Goal: Task Accomplishment & Management: Manage account settings

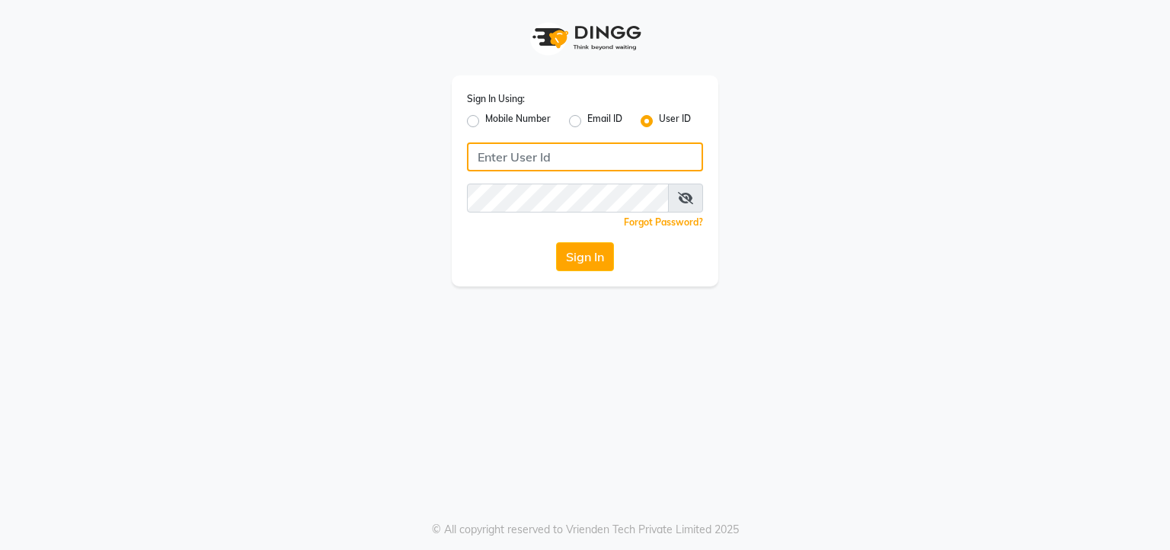
click at [509, 154] on input "Username" at bounding box center [585, 156] width 236 height 29
type input "keshsalon"
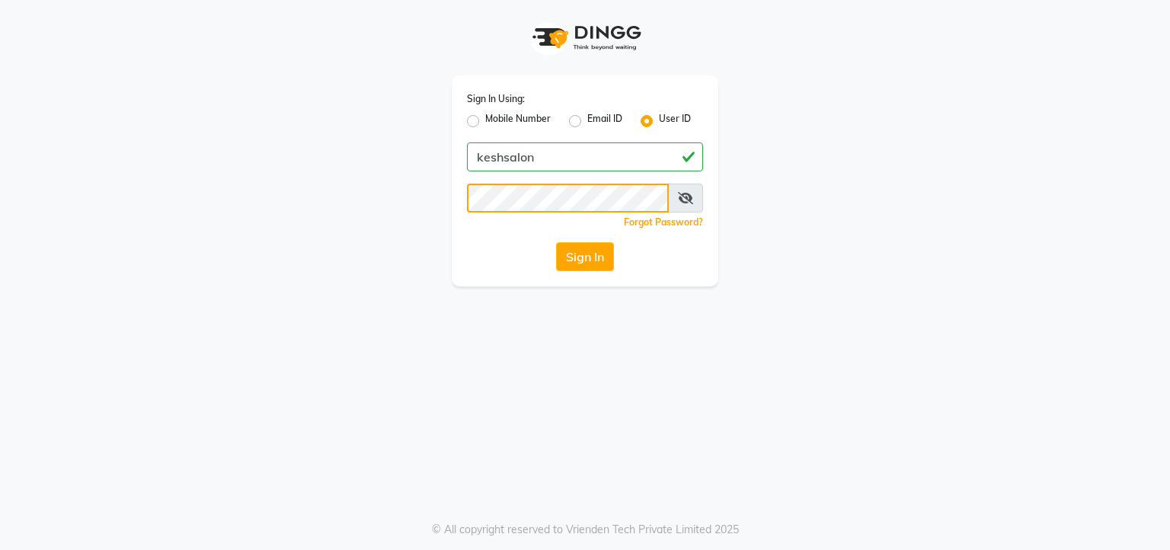
click at [556, 242] on button "Sign In" at bounding box center [585, 256] width 58 height 29
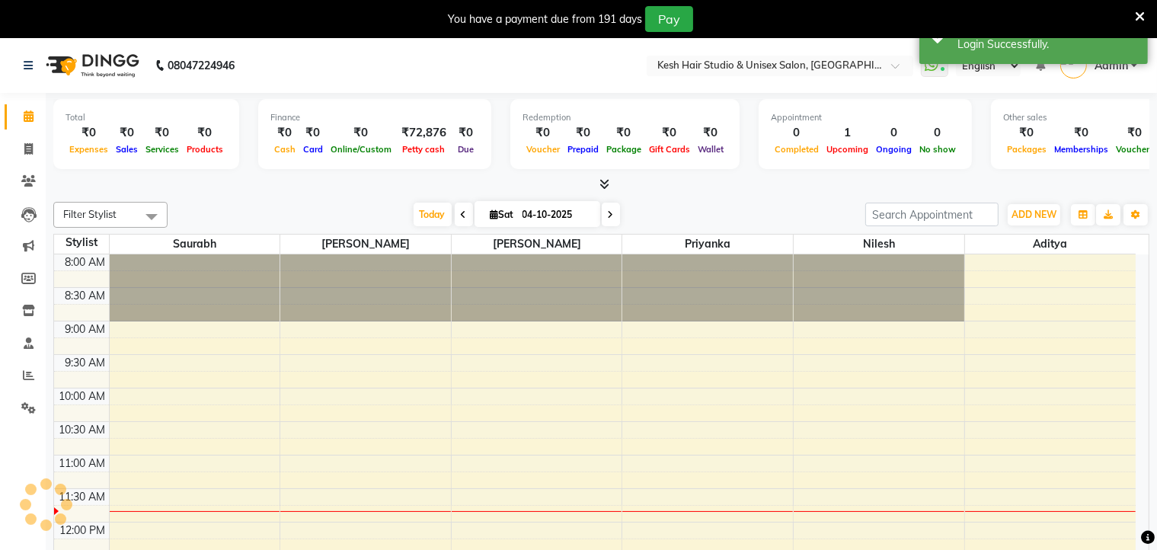
select select "en"
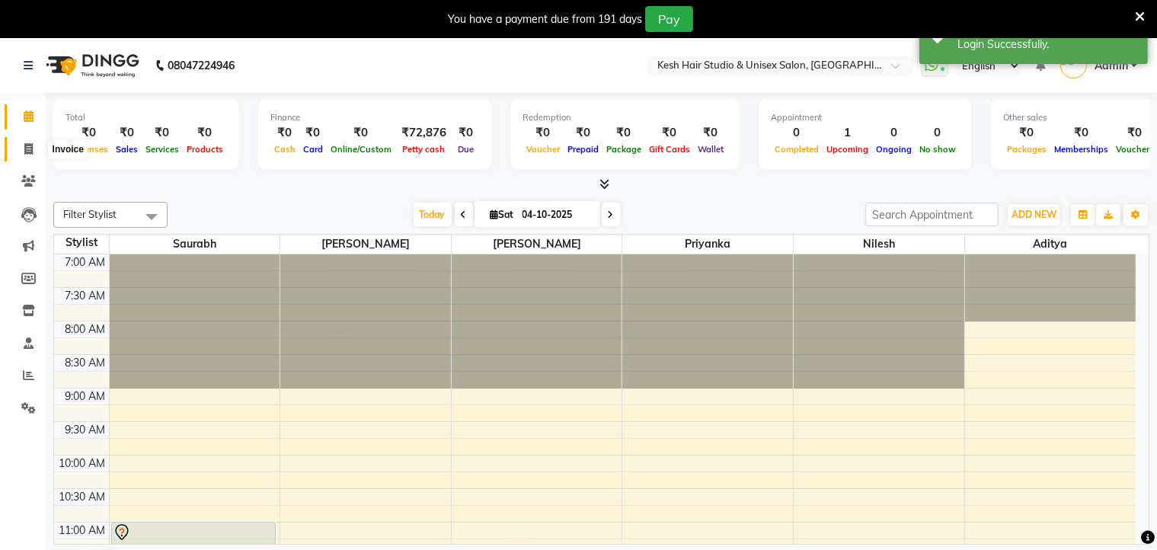
click at [27, 149] on icon at bounding box center [28, 148] width 8 height 11
select select "service"
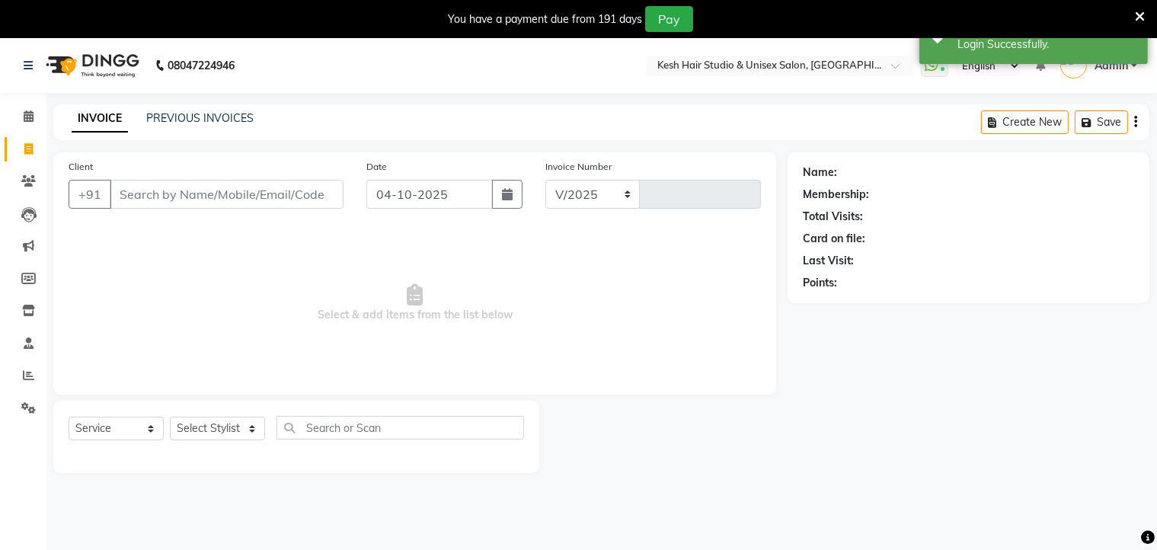
select select "5431"
type input "0894"
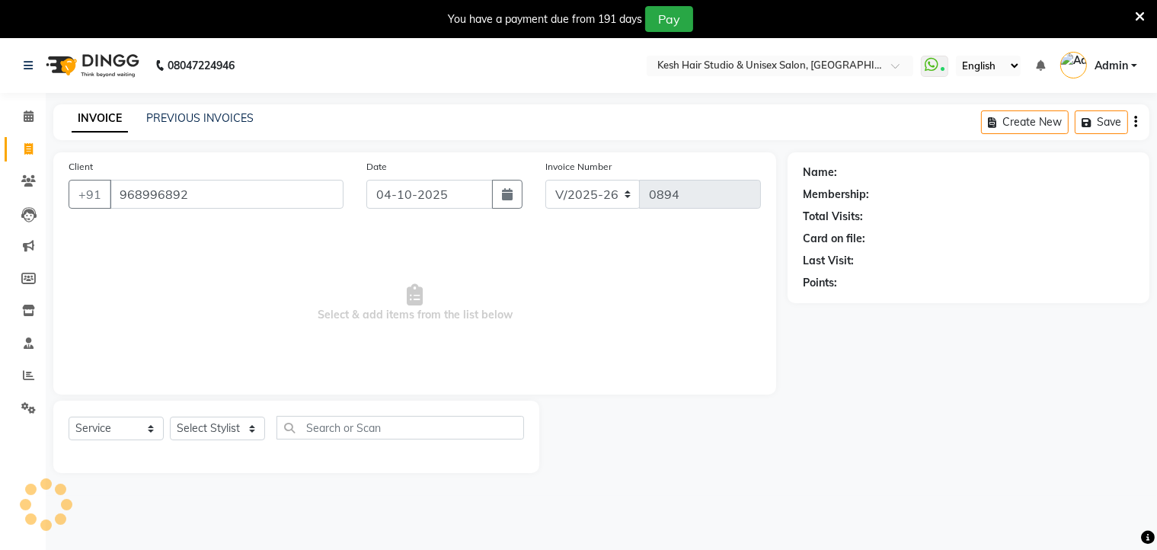
type input "968996892"
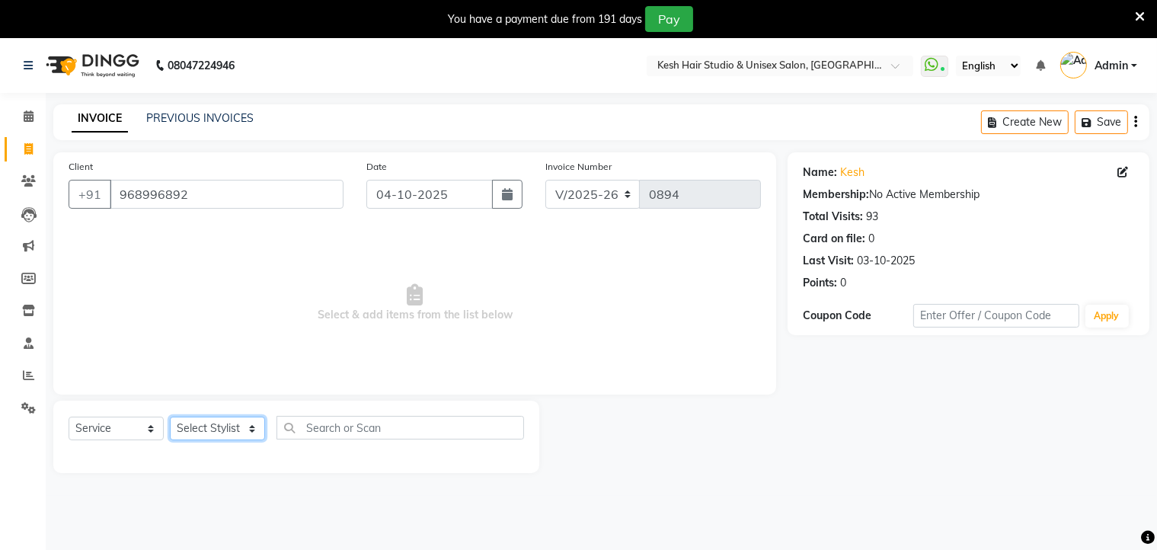
click at [241, 433] on select "Select Stylist Aditya [PERSON_NAME] [PERSON_NAME] Priyanka Saurabh Yash" at bounding box center [217, 429] width 95 height 24
select select "36301"
click at [170, 418] on select "Select Stylist Aditya [PERSON_NAME] [PERSON_NAME] Priyanka Saurabh Yash" at bounding box center [217, 429] width 95 height 24
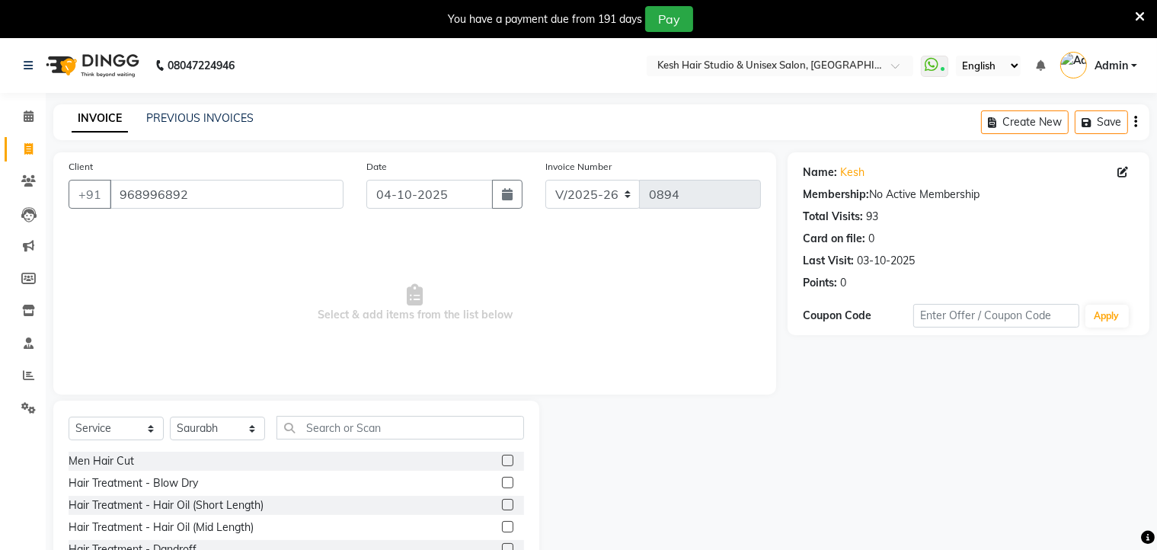
click at [502, 461] on label at bounding box center [507, 460] width 11 height 11
click at [502, 461] on input "checkbox" at bounding box center [507, 461] width 10 height 10
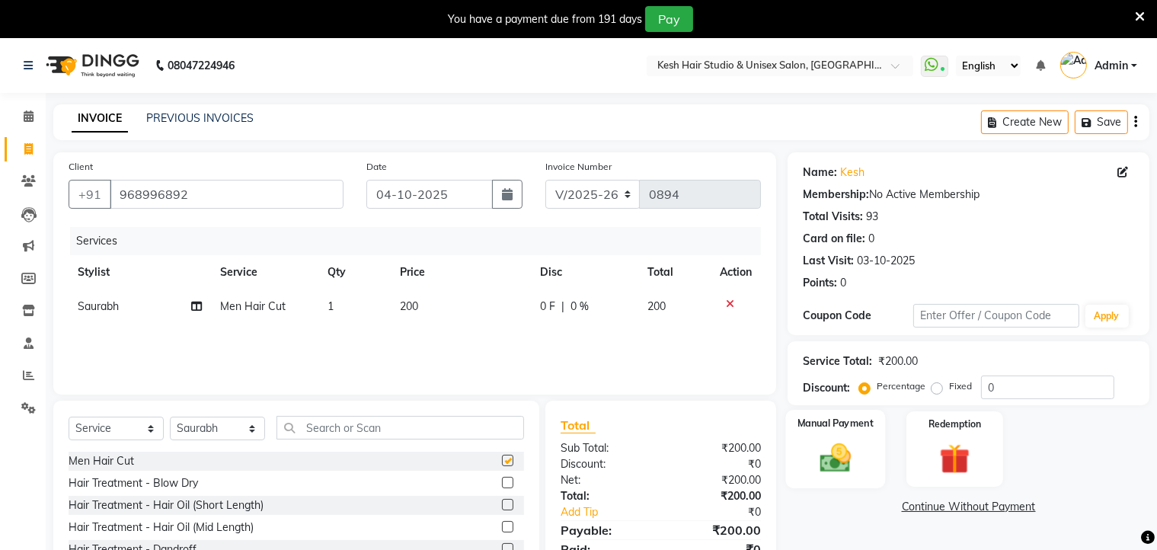
checkbox input "false"
click at [844, 476] on img at bounding box center [835, 458] width 51 height 37
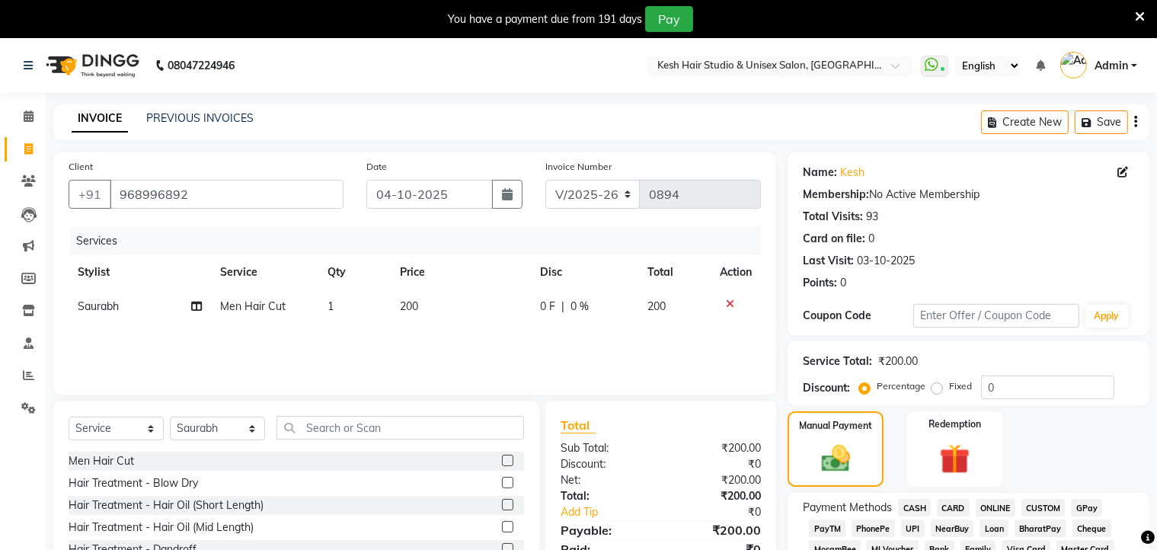
click at [999, 504] on span "ONLINE" at bounding box center [996, 508] width 40 height 18
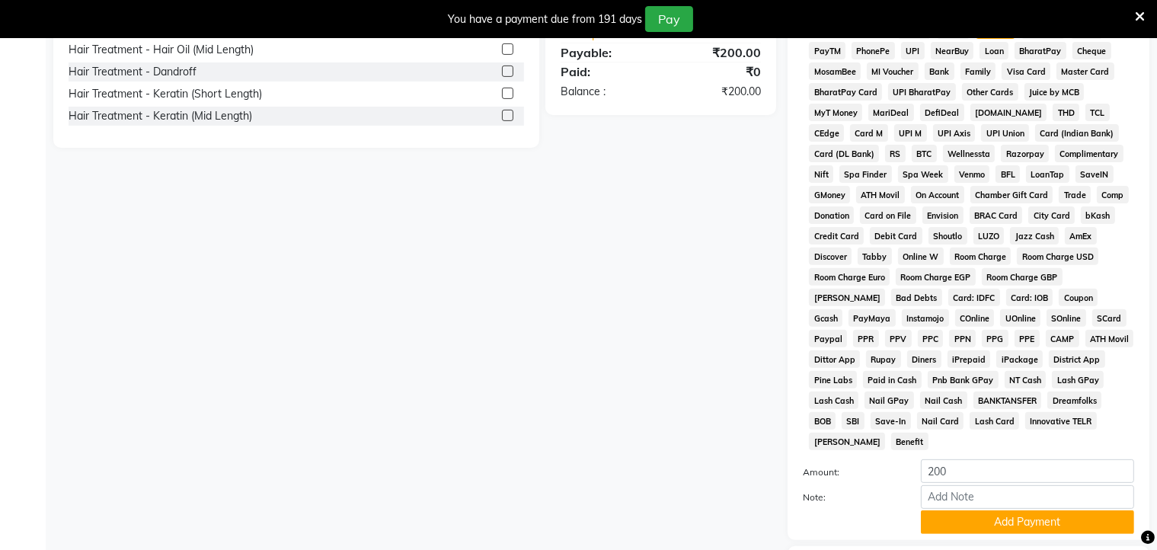
scroll to position [573, 0]
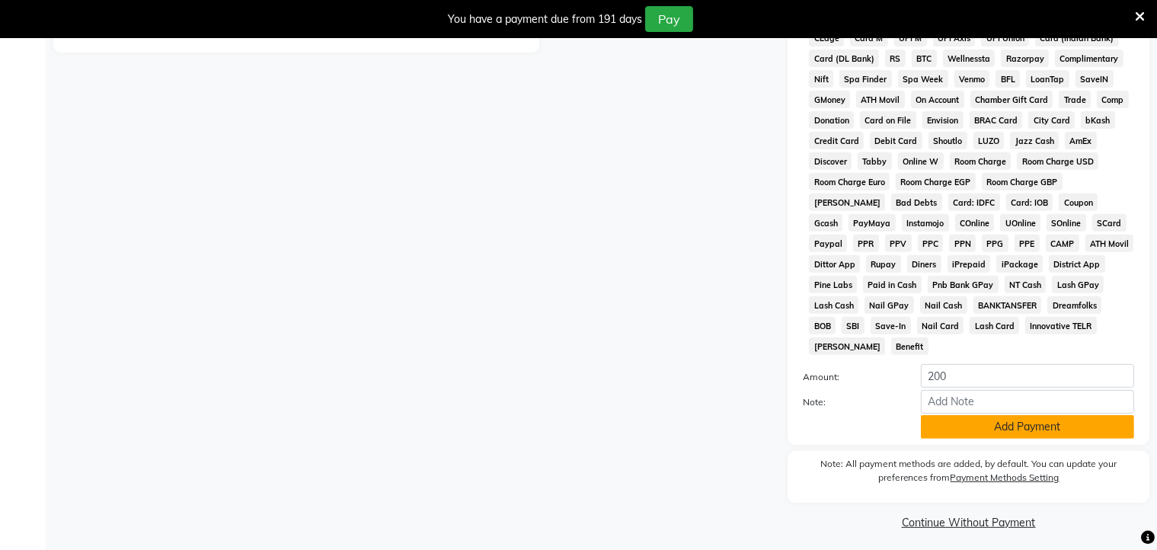
click at [995, 415] on button "Add Payment" at bounding box center [1027, 427] width 213 height 24
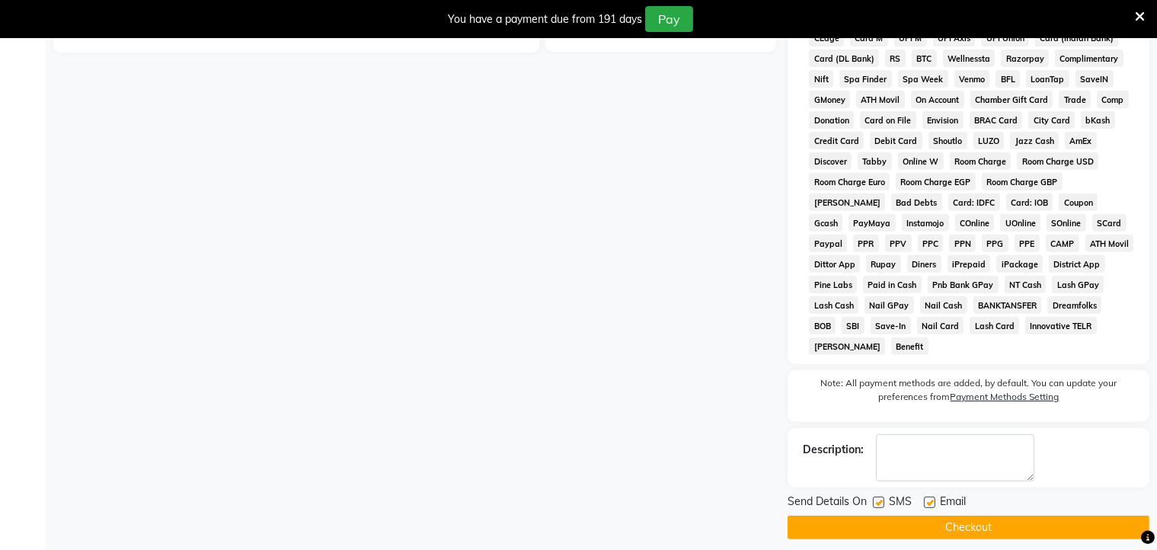
click at [982, 523] on button "Checkout" at bounding box center [968, 528] width 362 height 24
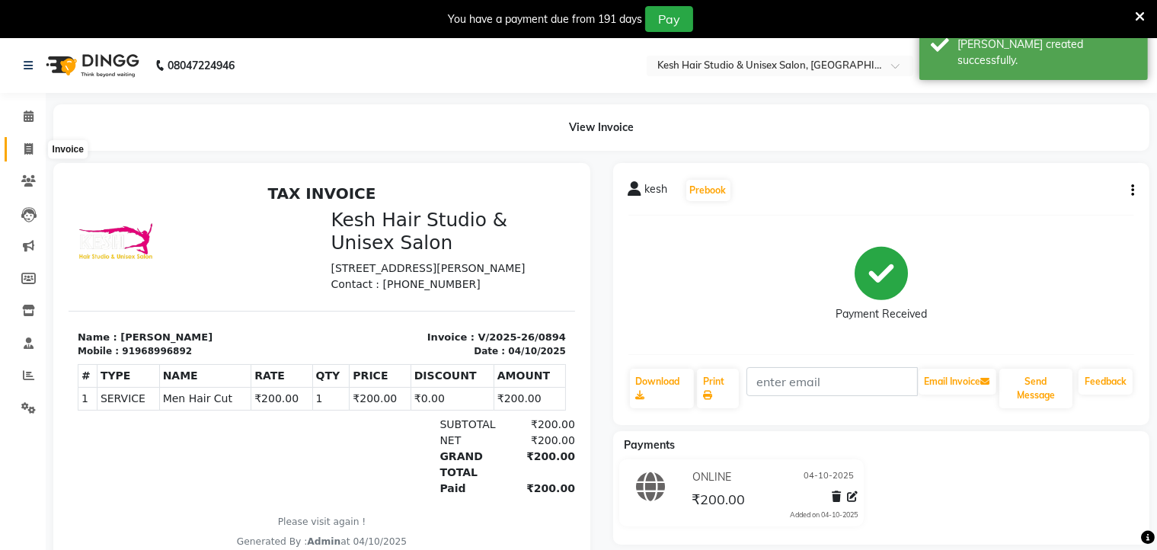
click at [29, 148] on icon at bounding box center [28, 148] width 8 height 11
select select "service"
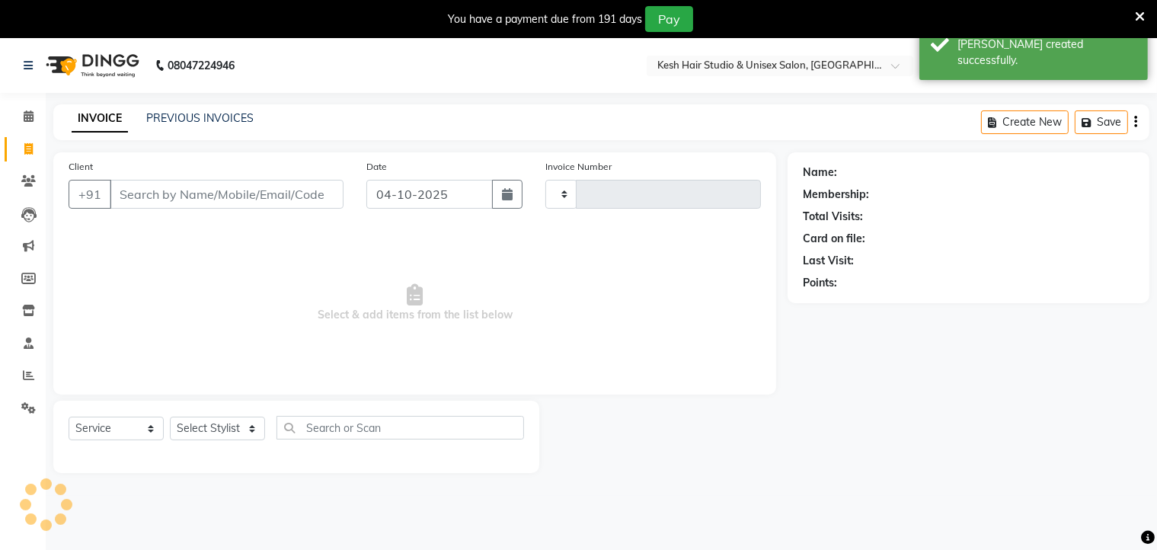
scroll to position [38, 0]
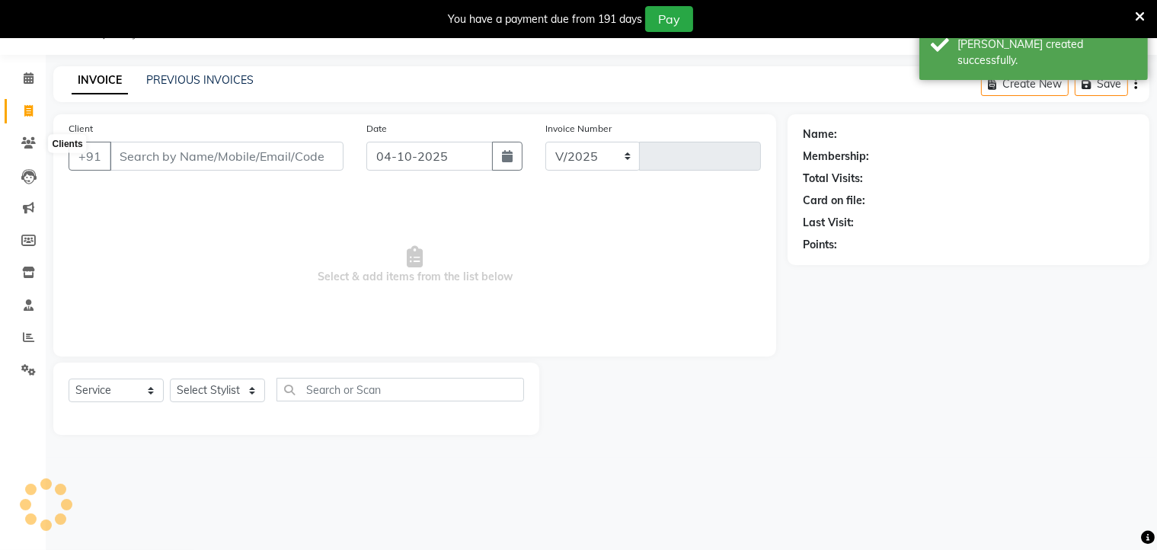
select select "5431"
type input "0895"
type input "968996892"
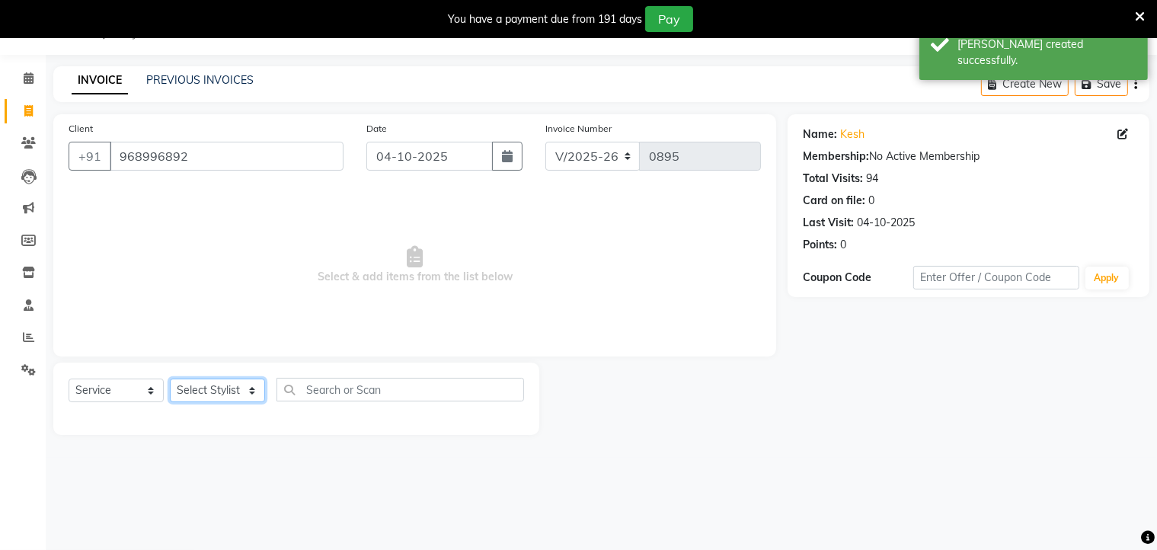
click at [222, 394] on select "Select Stylist Aditya [PERSON_NAME] [PERSON_NAME] Priyanka Saurabh Yash" at bounding box center [217, 391] width 95 height 24
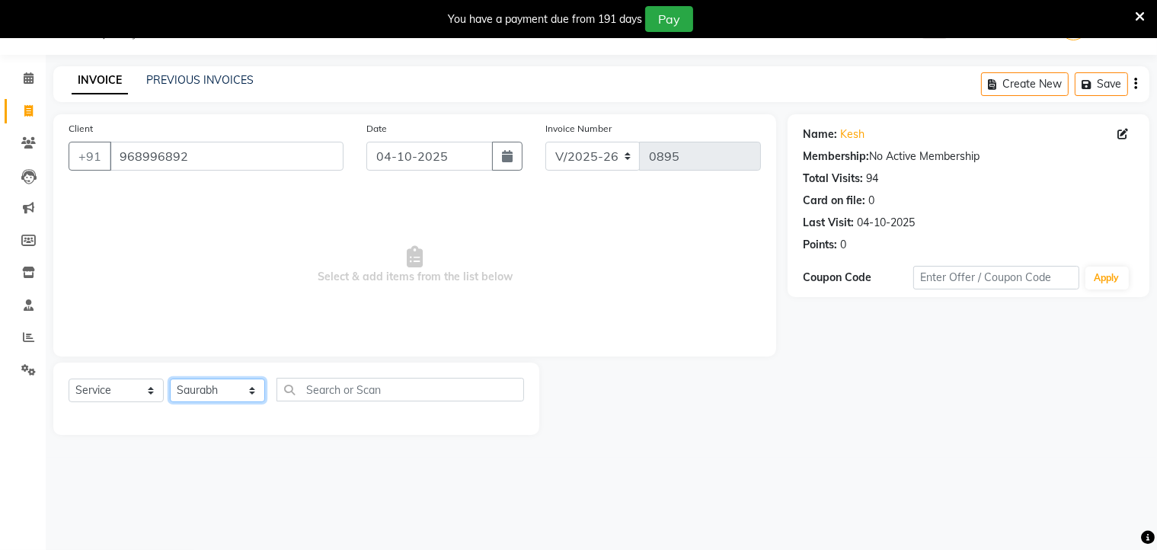
click at [170, 379] on select "Select Stylist Aditya [PERSON_NAME] [PERSON_NAME] Priyanka Saurabh Yash" at bounding box center [217, 391] width 95 height 24
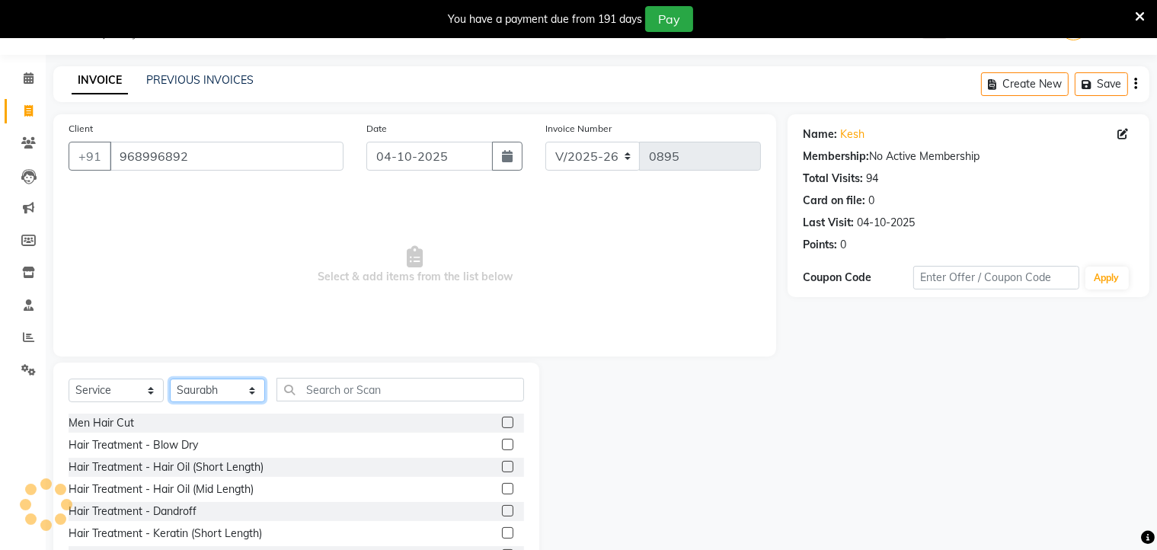
click at [252, 391] on select "Select Stylist Aditya [PERSON_NAME] [PERSON_NAME] Priyanka Saurabh Yash" at bounding box center [217, 391] width 95 height 24
select select "36302"
click at [170, 379] on select "Select Stylist Aditya [PERSON_NAME] [PERSON_NAME] Priyanka Saurabh Yash" at bounding box center [217, 391] width 95 height 24
click at [502, 421] on label at bounding box center [507, 422] width 11 height 11
click at [502, 421] on input "checkbox" at bounding box center [507, 423] width 10 height 10
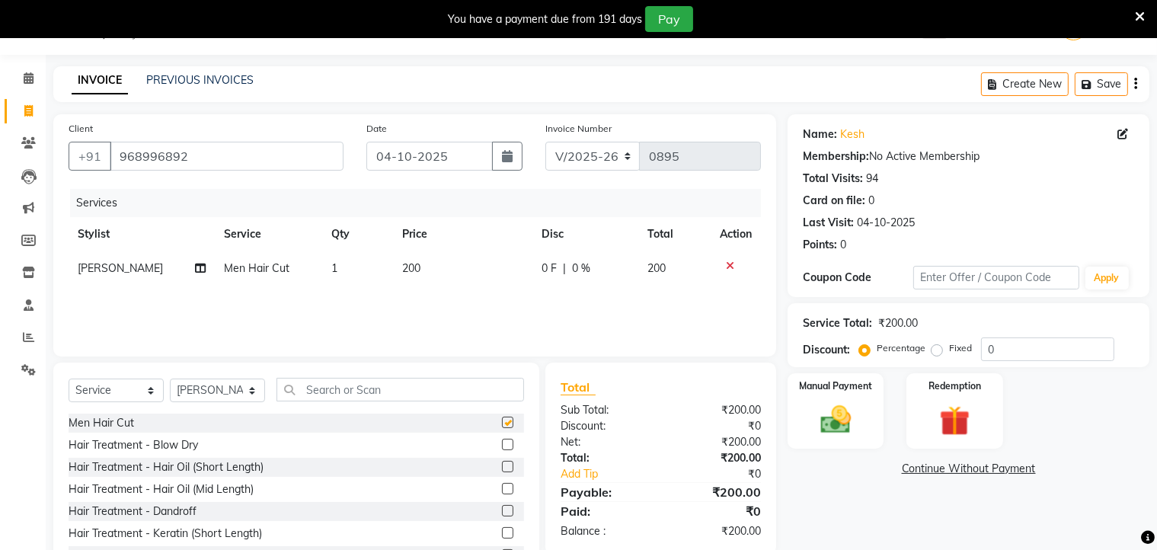
checkbox input "false"
click at [487, 393] on input "text" at bounding box center [400, 390] width 248 height 24
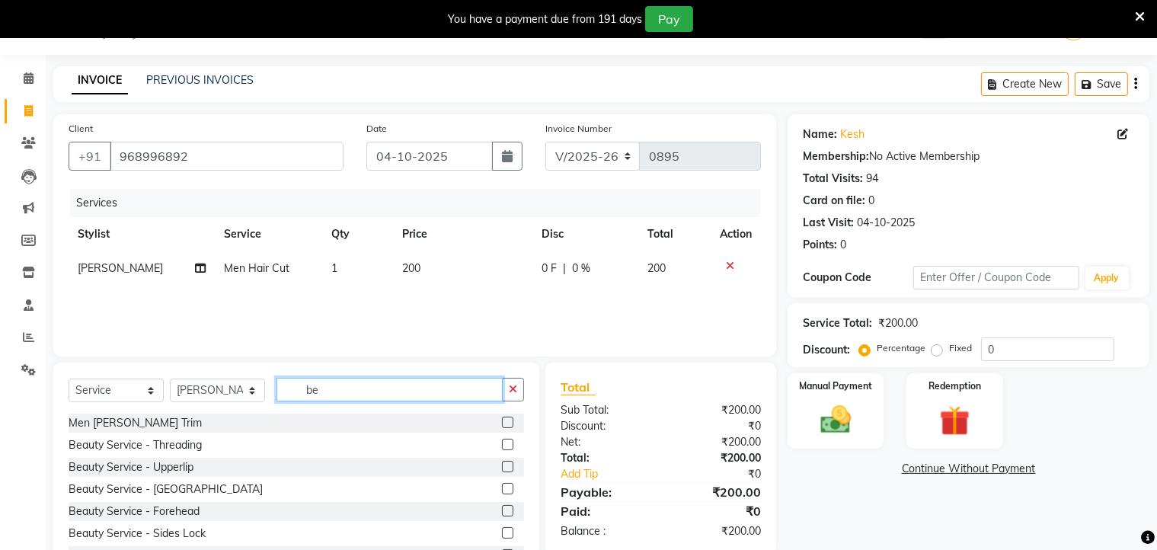
type input "be"
click at [502, 421] on label at bounding box center [507, 422] width 11 height 11
click at [502, 421] on input "checkbox" at bounding box center [507, 423] width 10 height 10
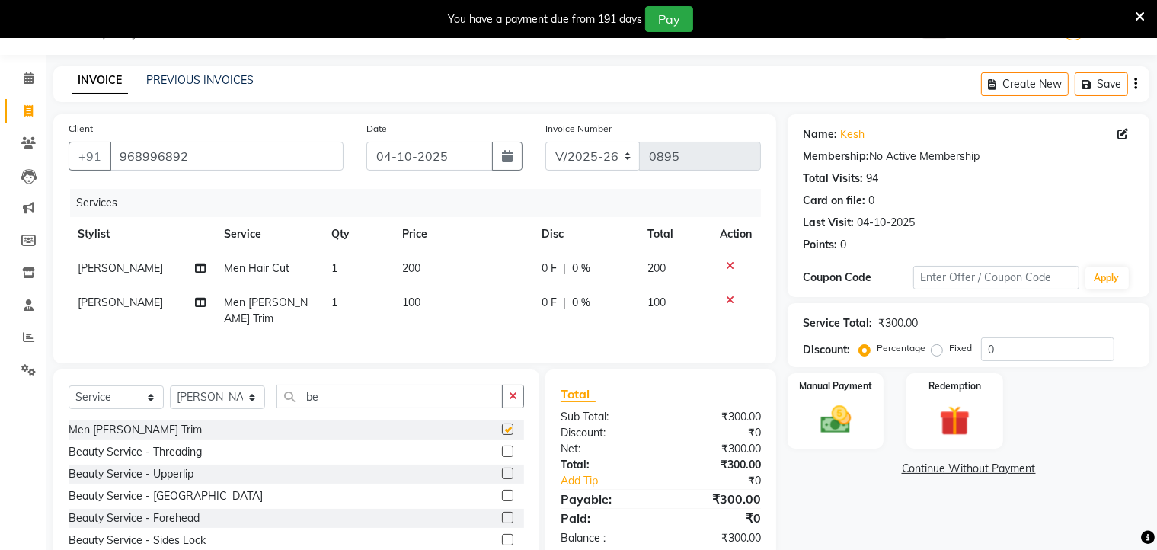
checkbox input "false"
click at [830, 413] on img at bounding box center [835, 420] width 51 height 37
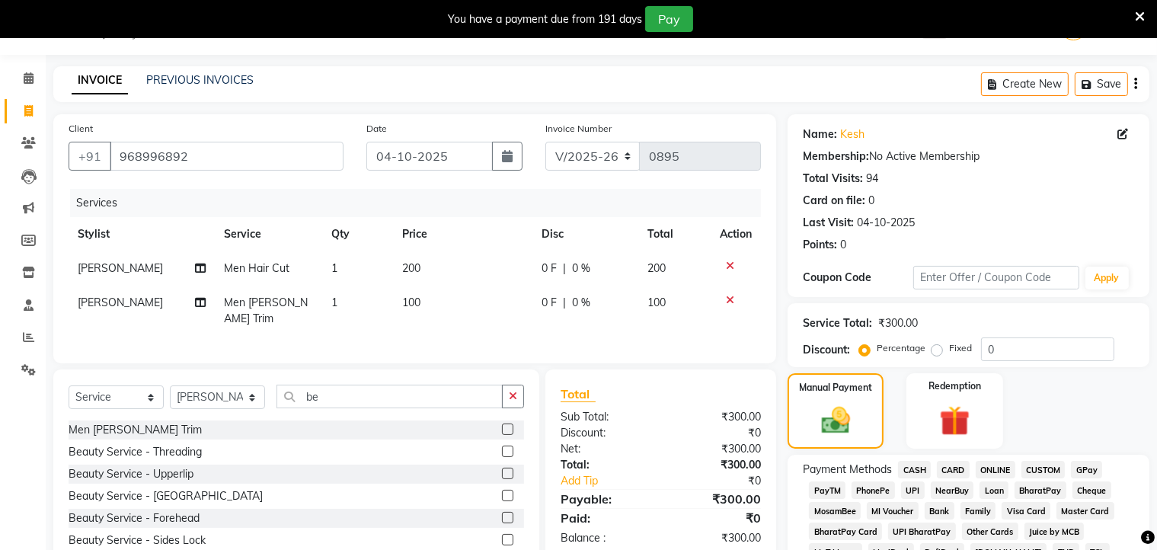
click at [996, 467] on span "ONLINE" at bounding box center [996, 470] width 40 height 18
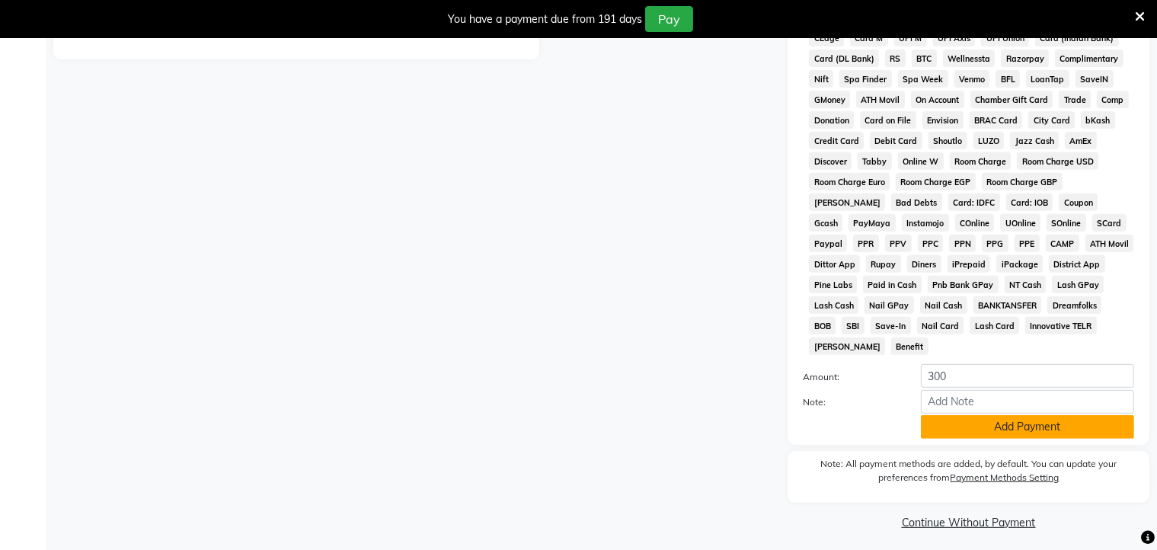
click at [996, 418] on button "Add Payment" at bounding box center [1027, 427] width 213 height 24
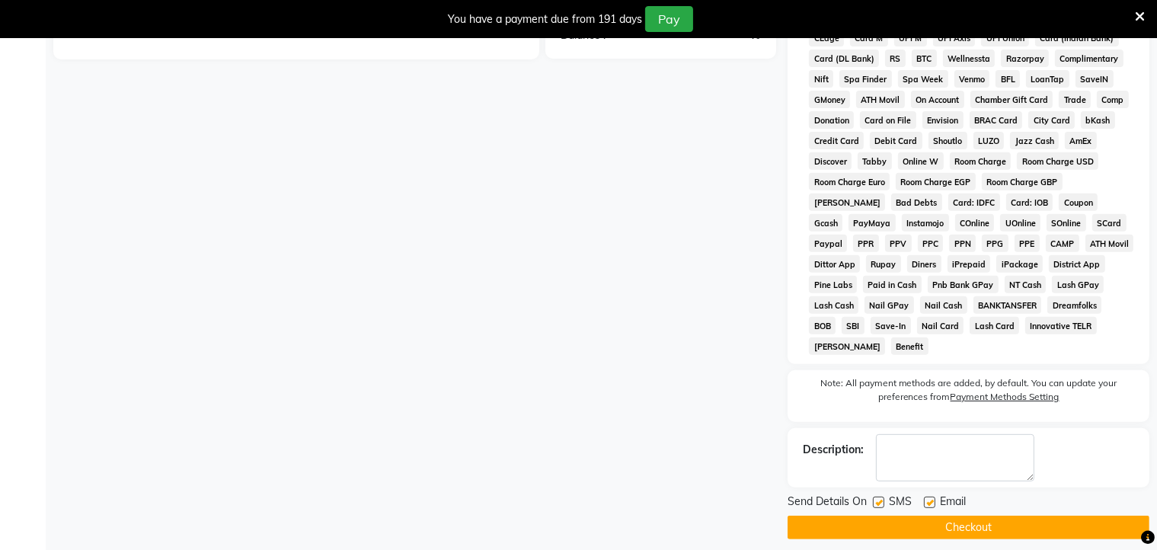
click at [974, 516] on button "Checkout" at bounding box center [968, 528] width 362 height 24
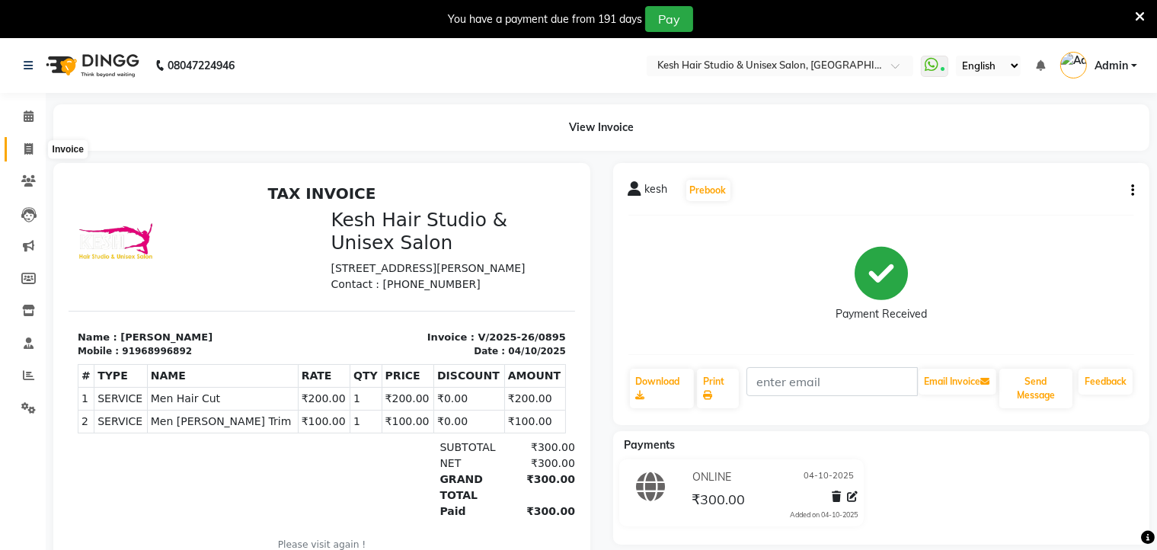
click at [24, 152] on icon at bounding box center [28, 148] width 8 height 11
select select "service"
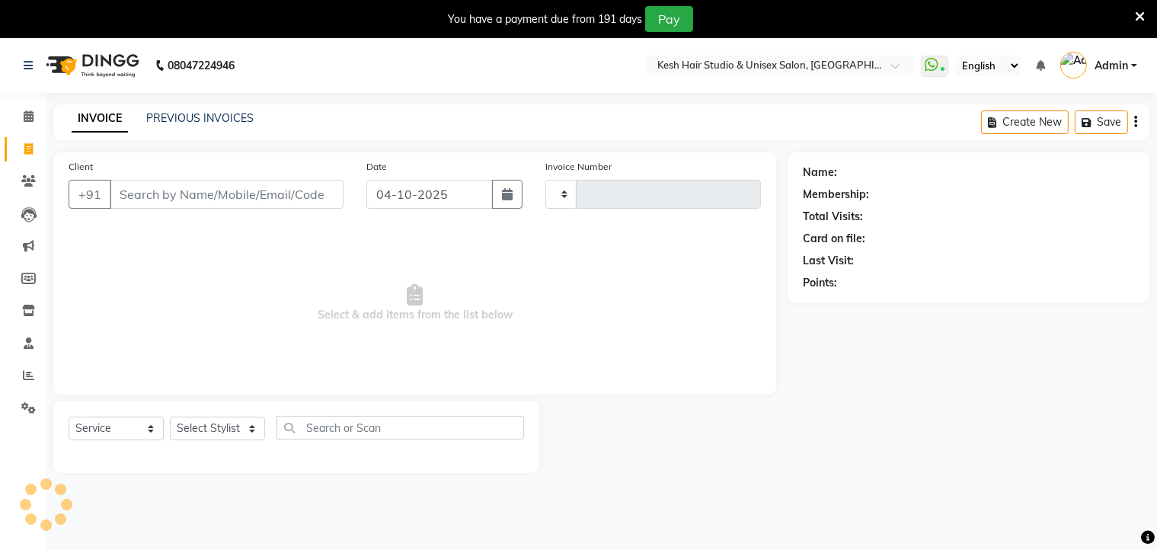
scroll to position [38, 0]
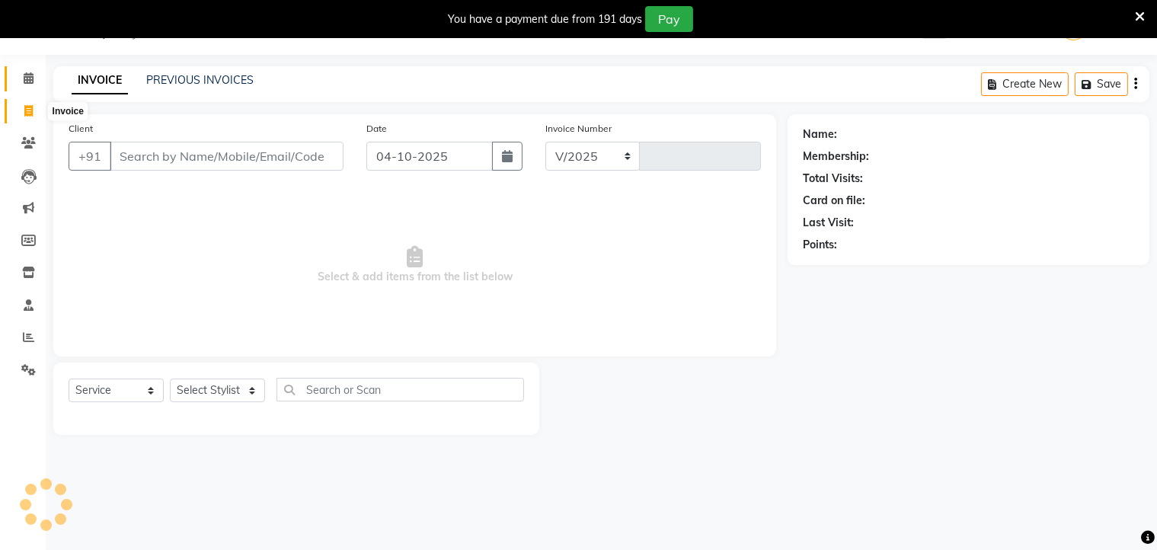
select select "5431"
type input "0896"
click at [26, 75] on icon at bounding box center [29, 77] width 10 height 11
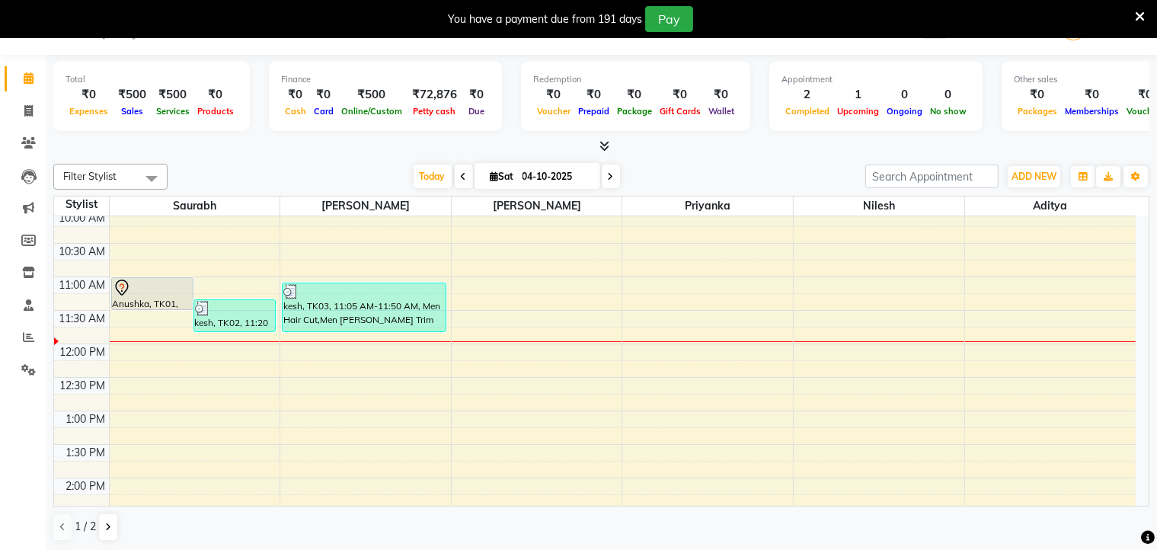
scroll to position [208, 0]
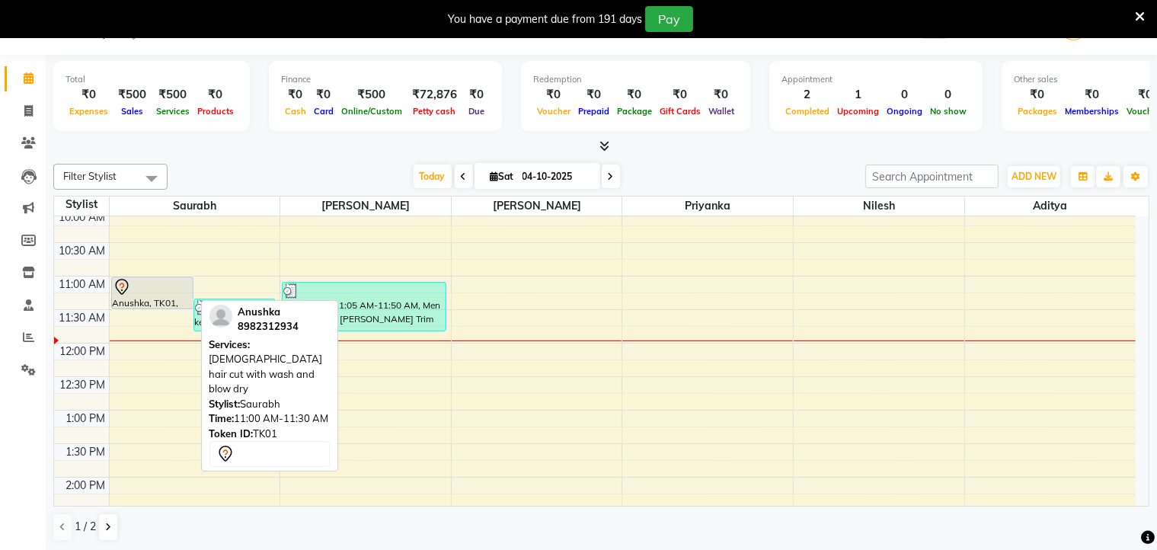
click at [161, 291] on div at bounding box center [152, 287] width 79 height 18
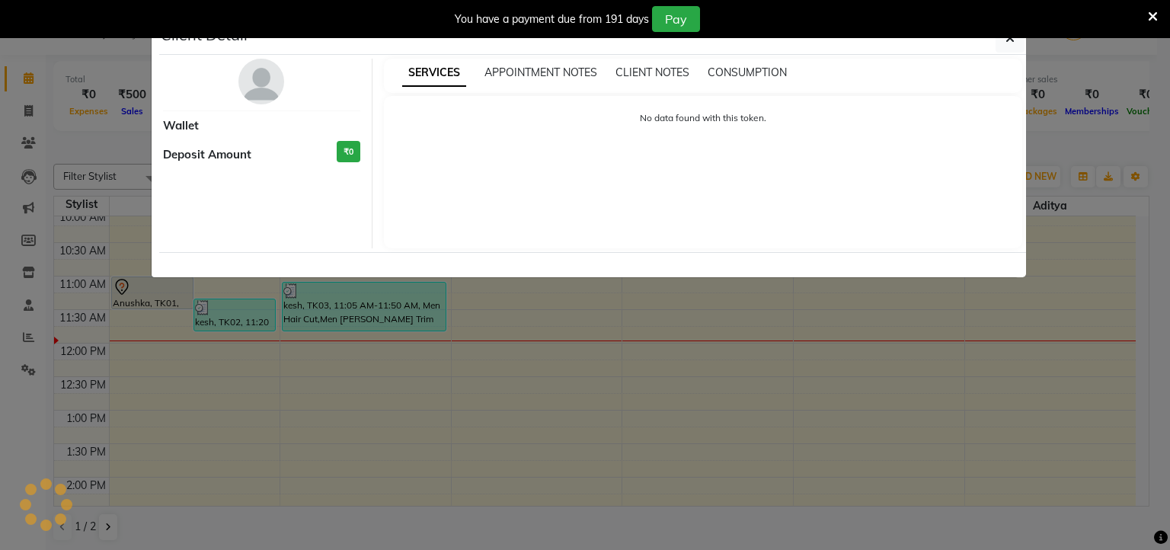
select select "7"
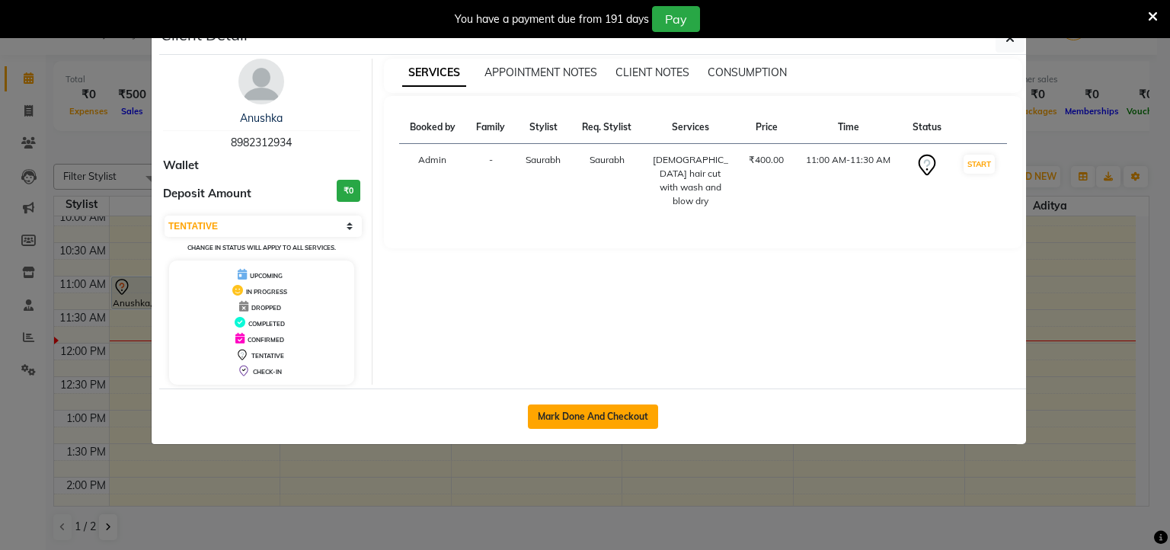
click at [610, 409] on button "Mark Done And Checkout" at bounding box center [593, 416] width 130 height 24
select select "service"
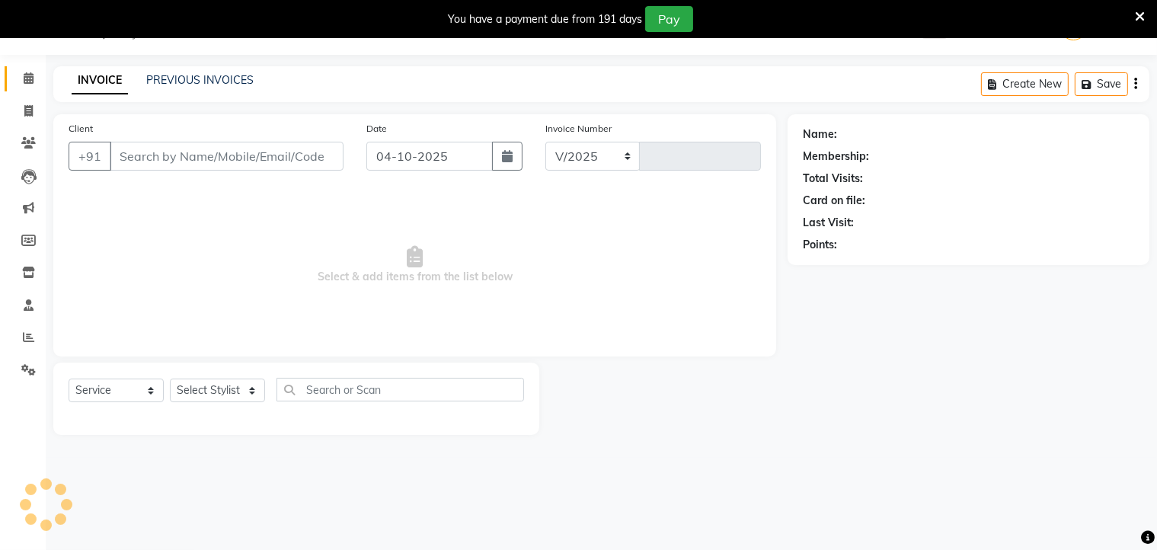
select select "5431"
type input "0896"
type input "8982312934"
select select "36301"
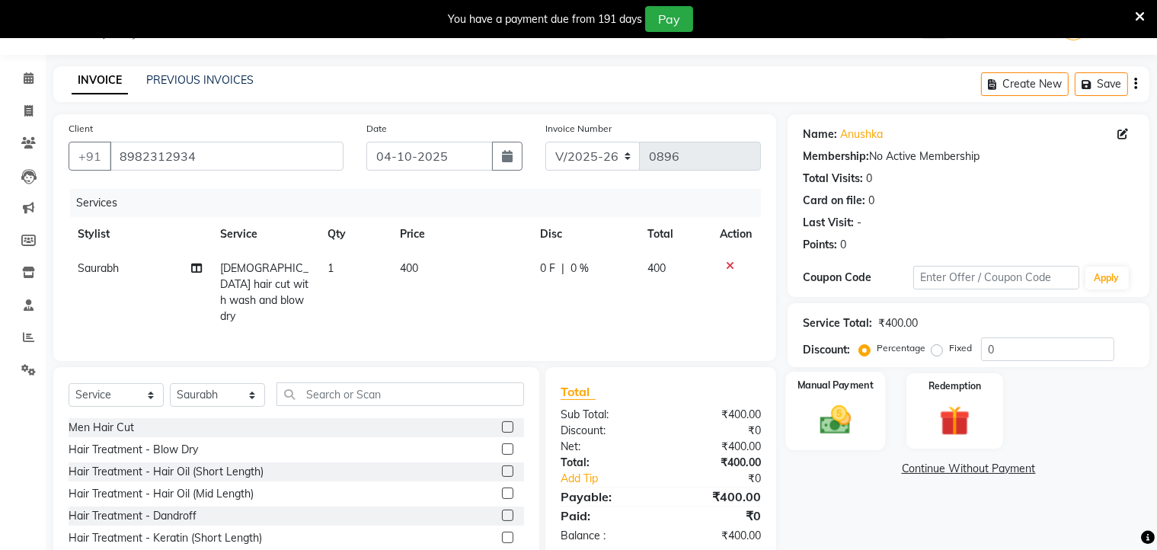
click at [844, 409] on img at bounding box center [835, 420] width 51 height 37
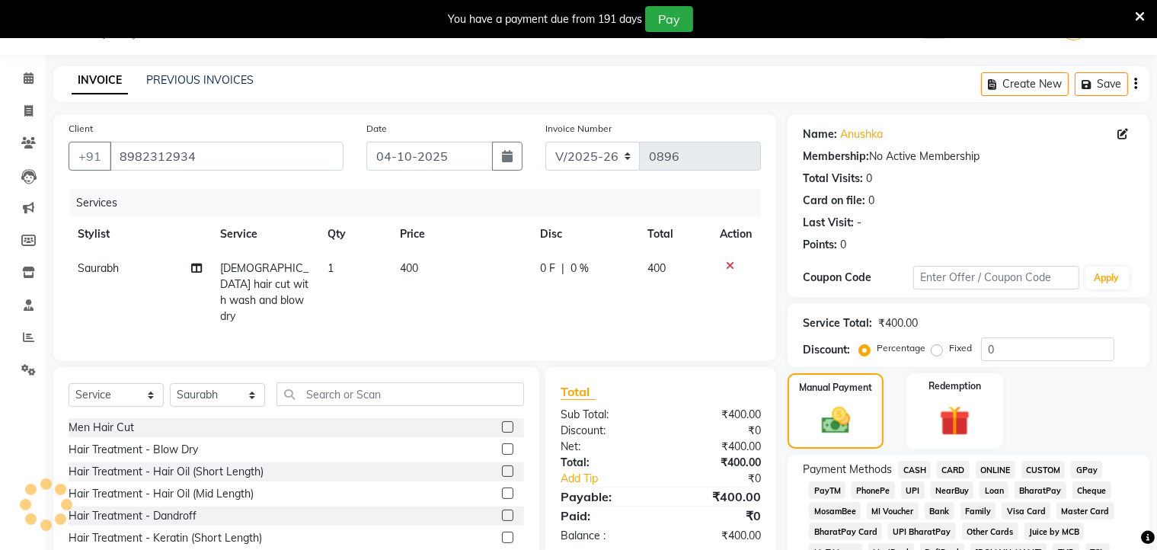
click at [993, 468] on span "ONLINE" at bounding box center [996, 470] width 40 height 18
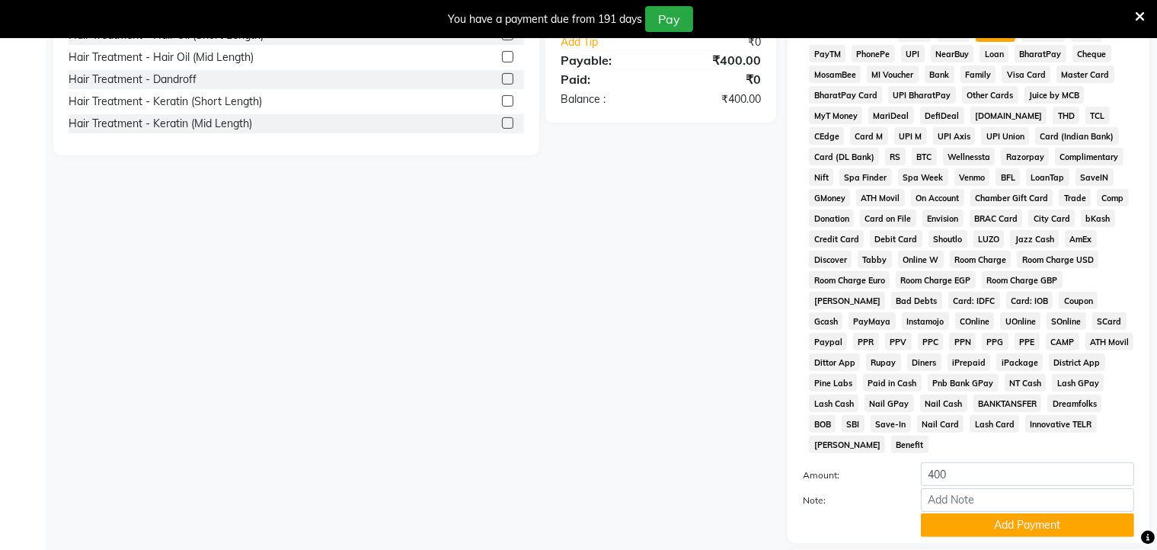
scroll to position [573, 0]
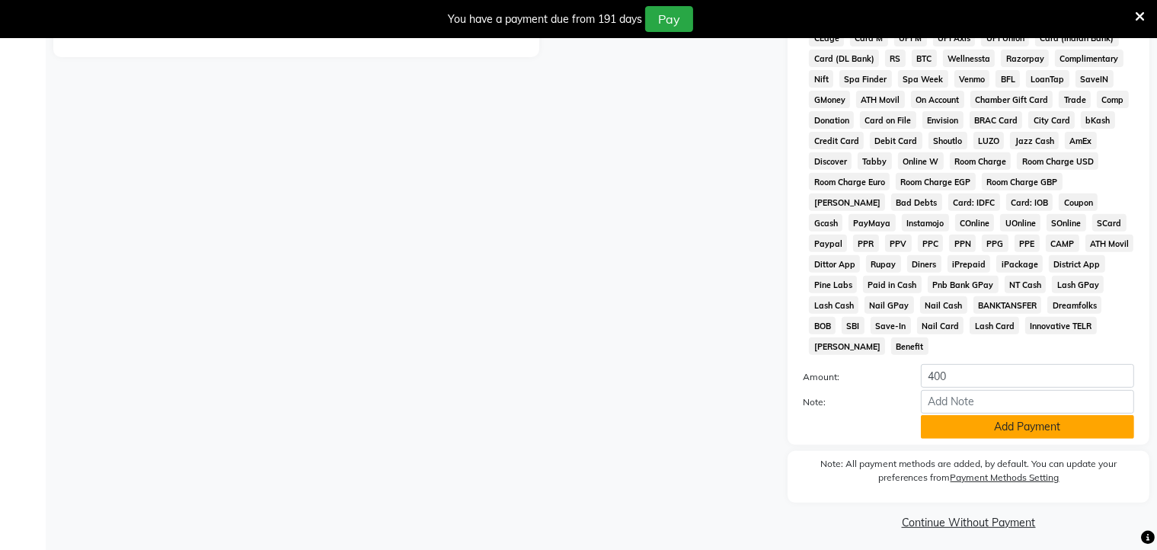
click at [999, 418] on button "Add Payment" at bounding box center [1027, 427] width 213 height 24
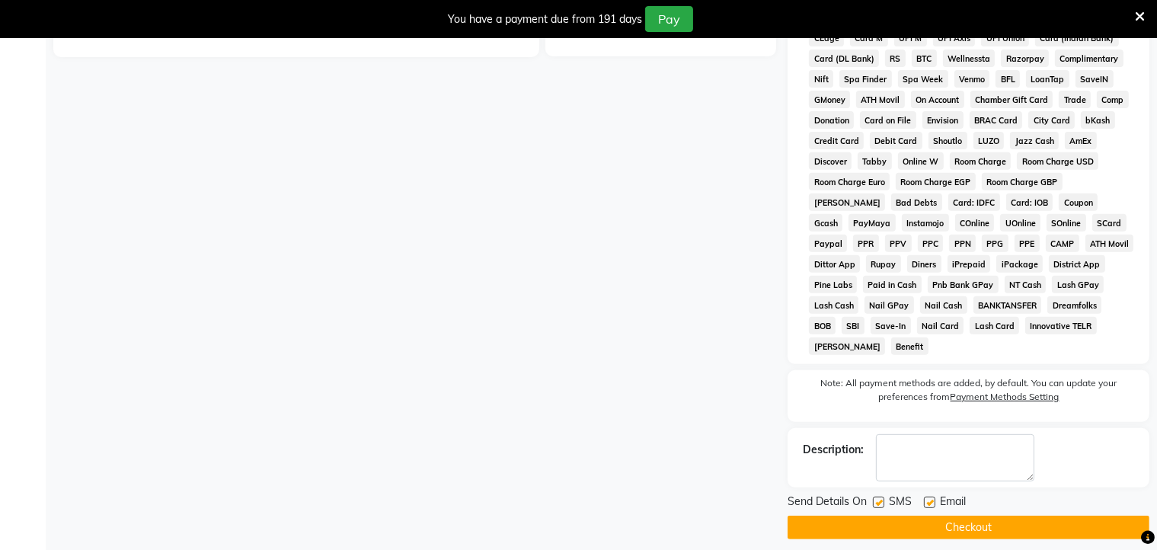
click at [976, 519] on button "Checkout" at bounding box center [968, 528] width 362 height 24
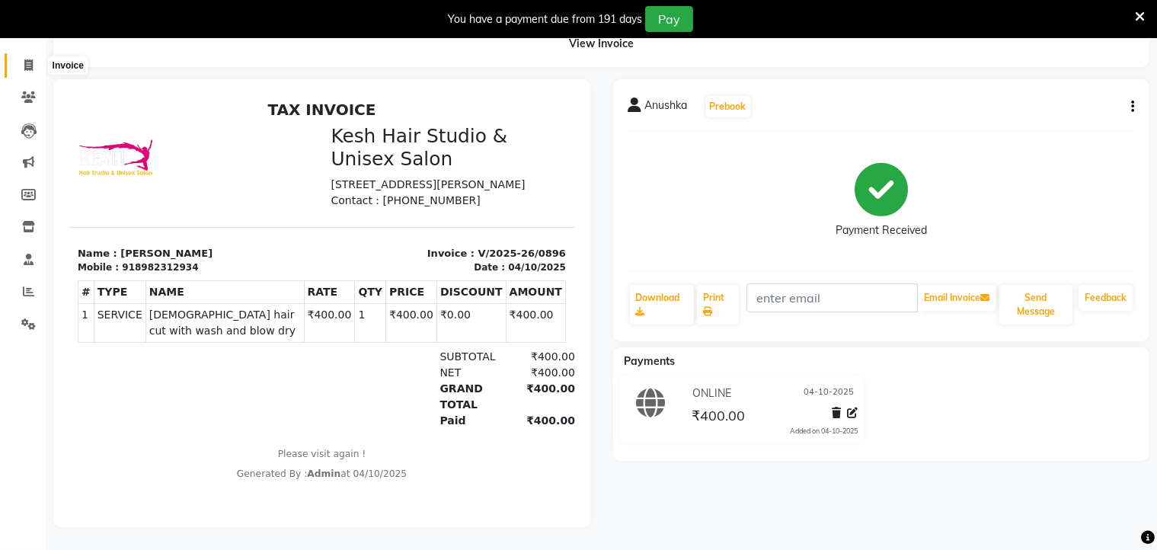
click at [34, 57] on span at bounding box center [28, 66] width 27 height 18
select select "service"
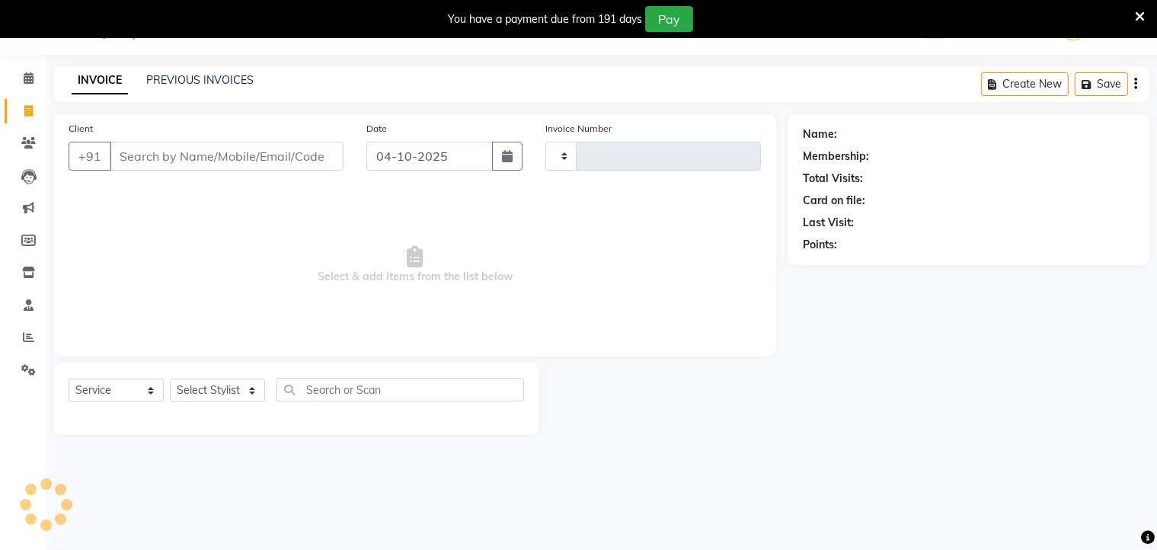
scroll to position [38, 0]
select select "5431"
type input "0897"
type input "8380088113"
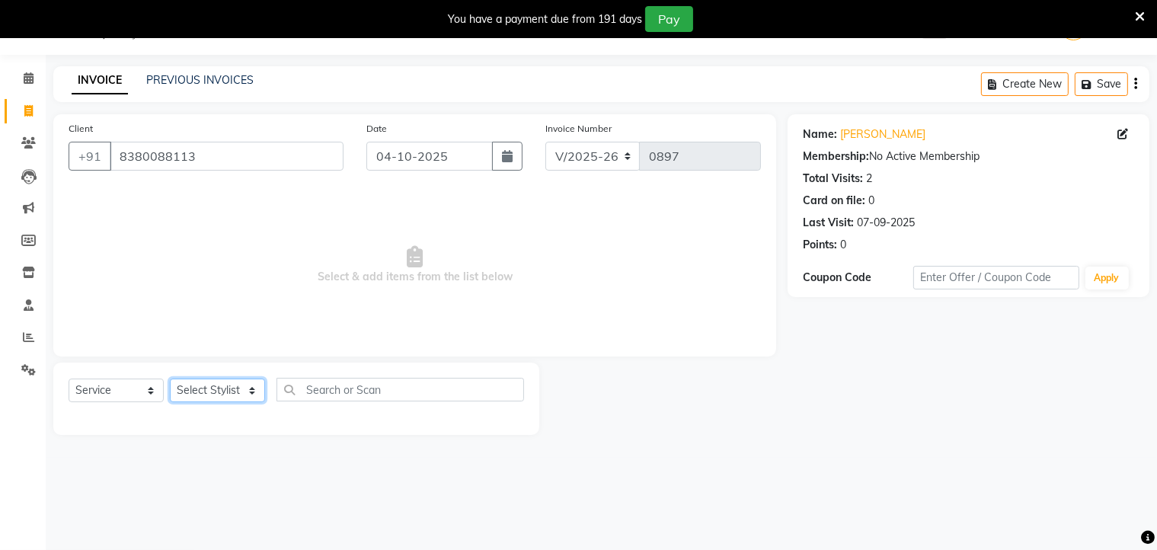
click at [216, 388] on select "Select Stylist Aditya [PERSON_NAME] [PERSON_NAME] Priyanka Saurabh Yash" at bounding box center [217, 391] width 95 height 24
select select "36303"
click at [170, 379] on select "Select Stylist Aditya [PERSON_NAME] [PERSON_NAME] Priyanka Saurabh Yash" at bounding box center [217, 391] width 95 height 24
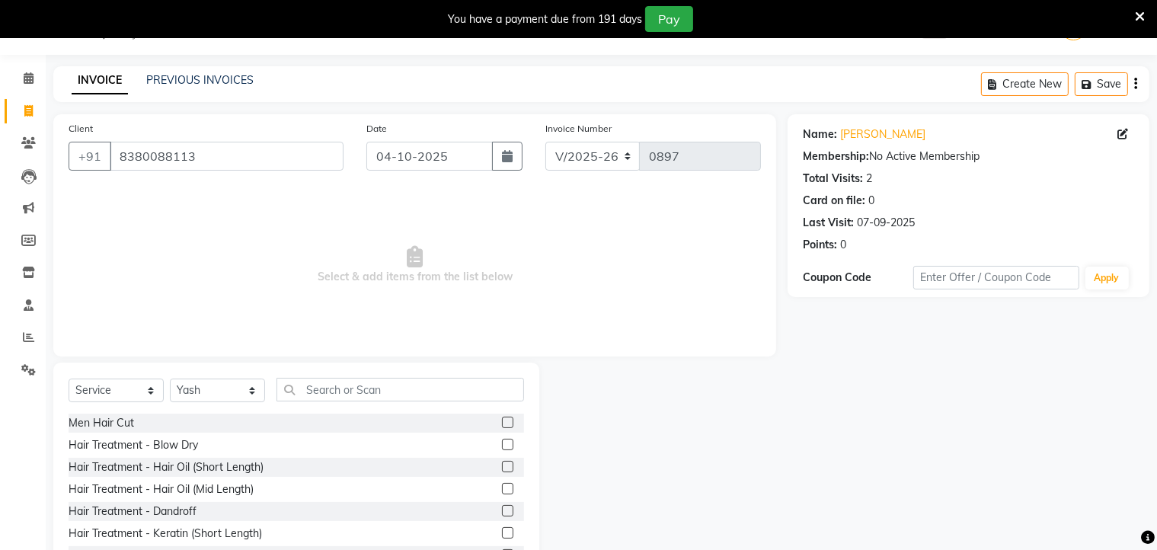
click at [502, 425] on label at bounding box center [507, 422] width 11 height 11
click at [502, 425] on input "checkbox" at bounding box center [507, 423] width 10 height 10
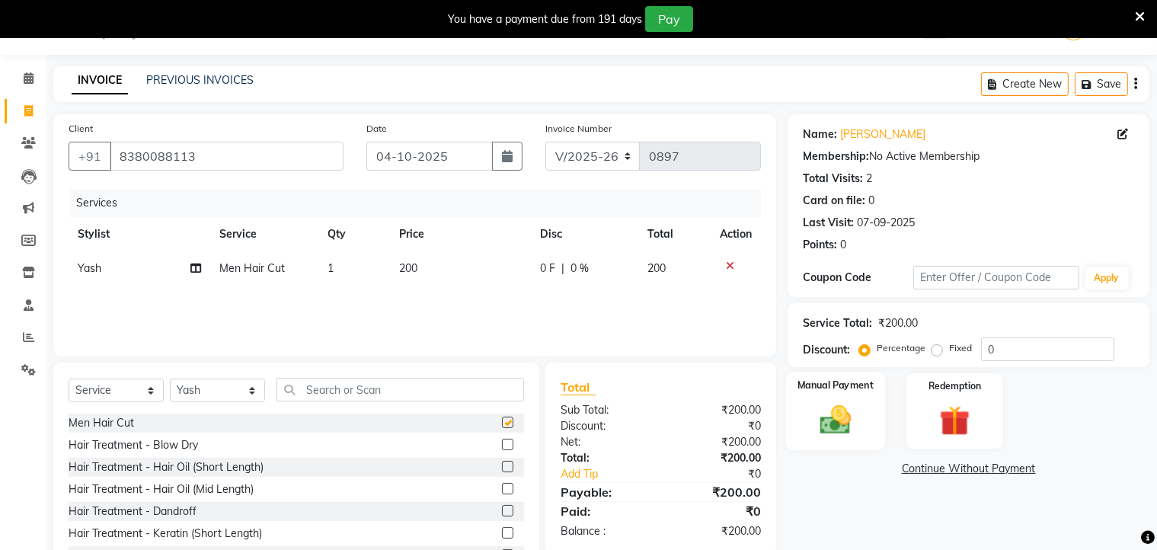
checkbox input "false"
click at [856, 436] on img at bounding box center [835, 420] width 51 height 37
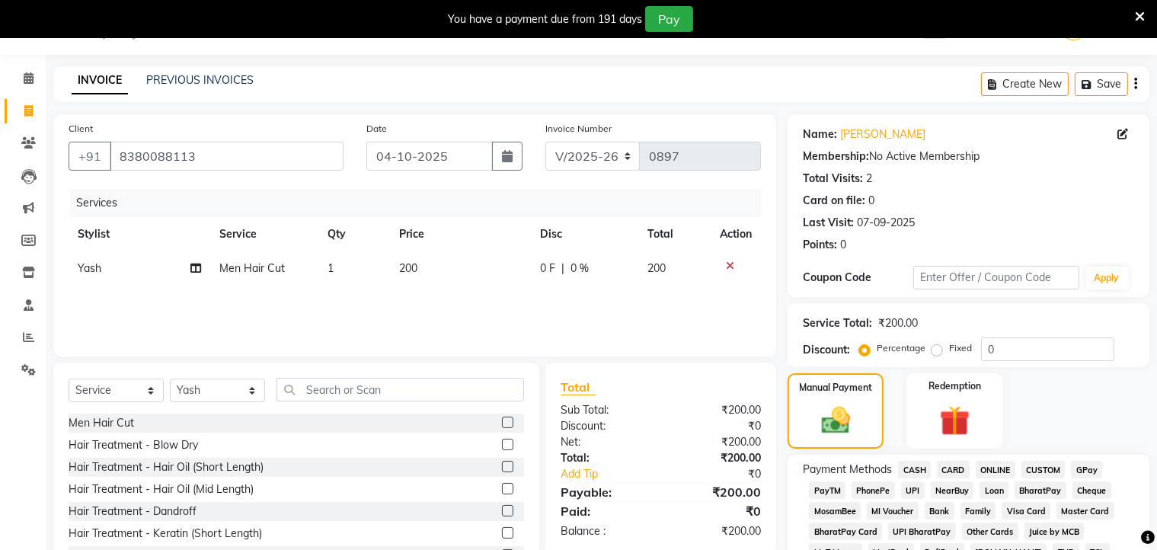
click at [992, 467] on span "ONLINE" at bounding box center [996, 470] width 40 height 18
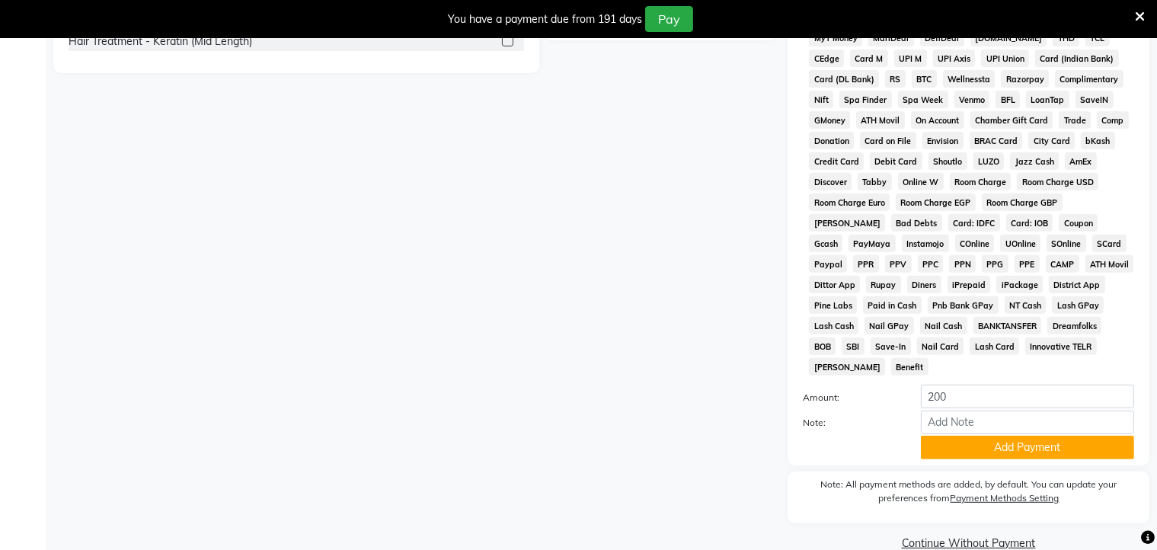
scroll to position [573, 0]
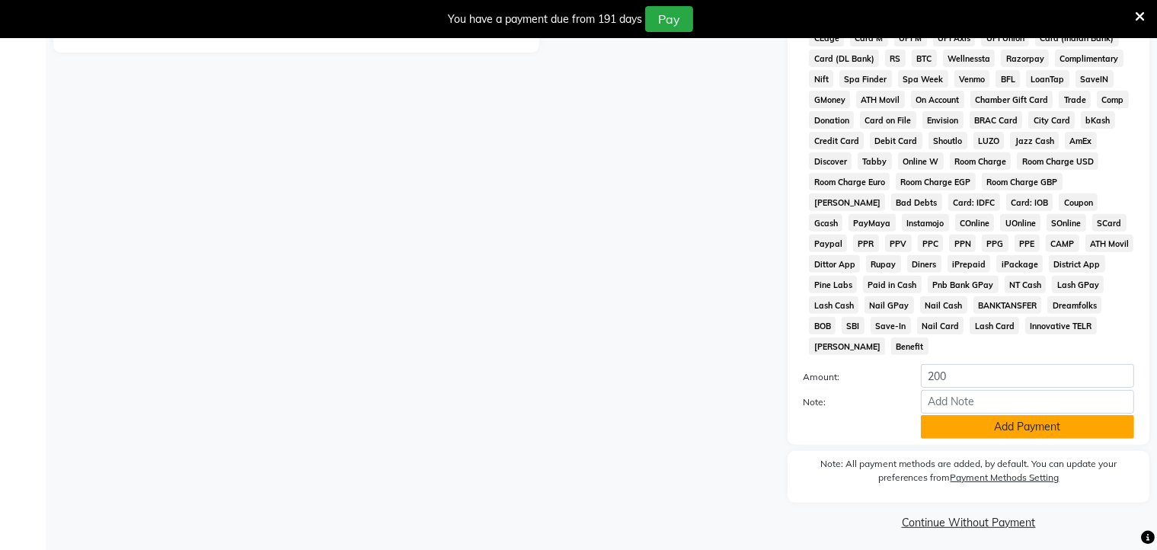
click at [992, 424] on button "Add Payment" at bounding box center [1027, 427] width 213 height 24
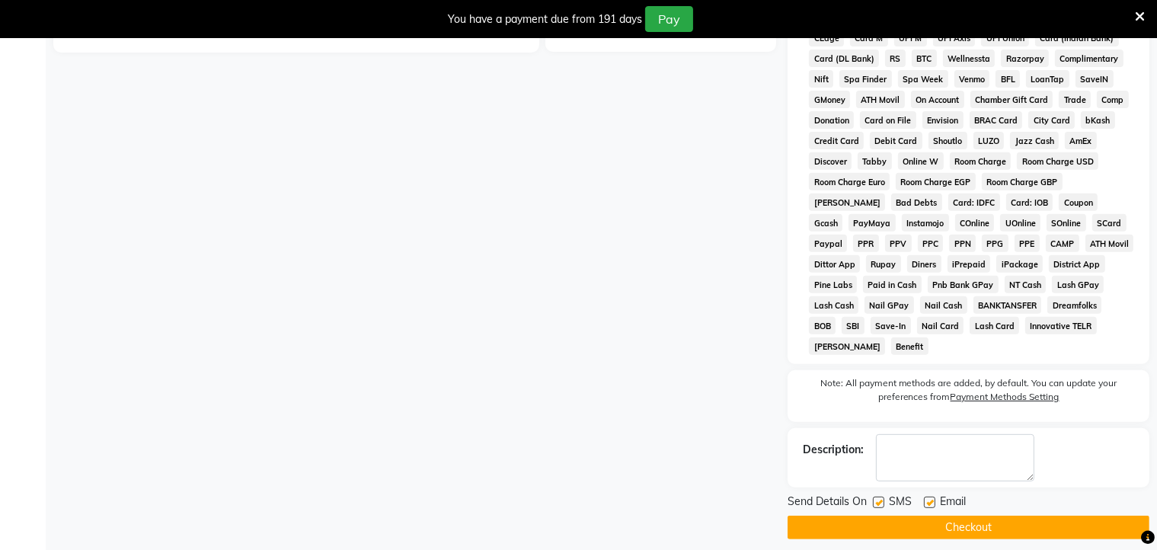
click at [961, 521] on button "Checkout" at bounding box center [968, 528] width 362 height 24
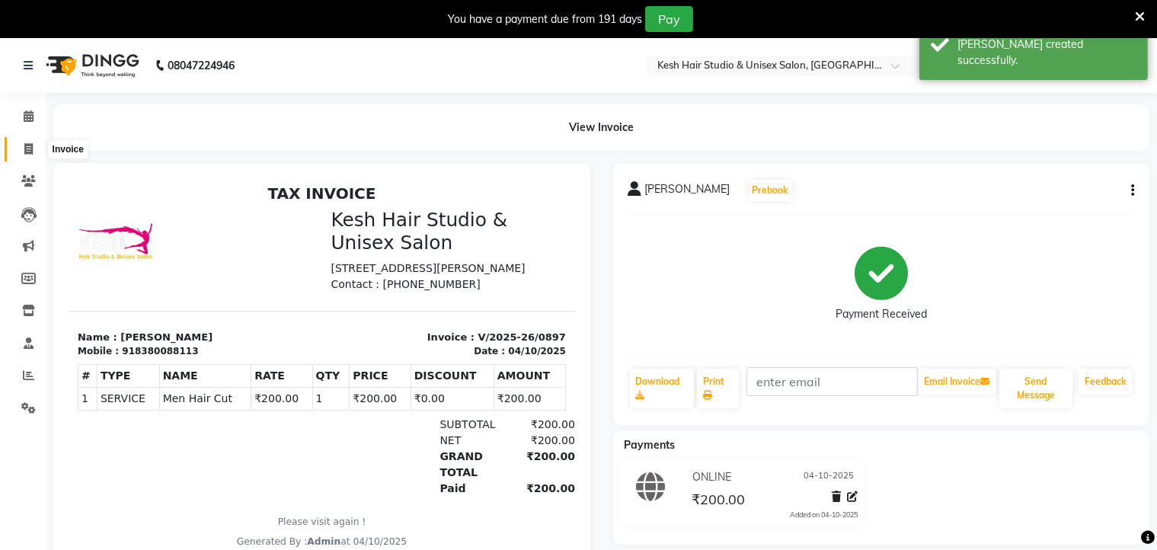
click at [24, 146] on icon at bounding box center [28, 148] width 8 height 11
select select "service"
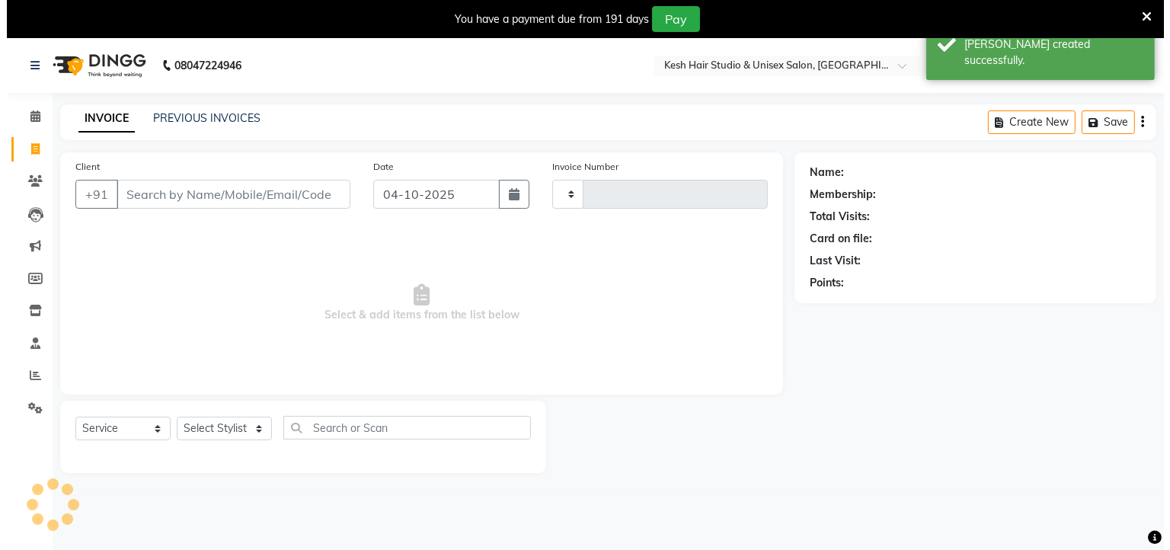
scroll to position [38, 0]
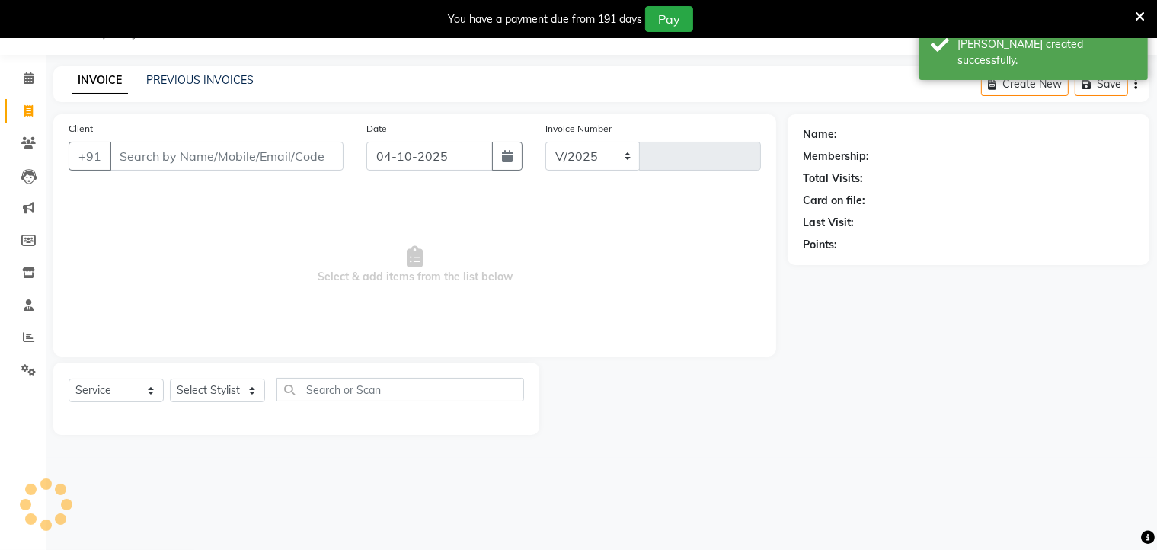
select select "5431"
type input "0898"
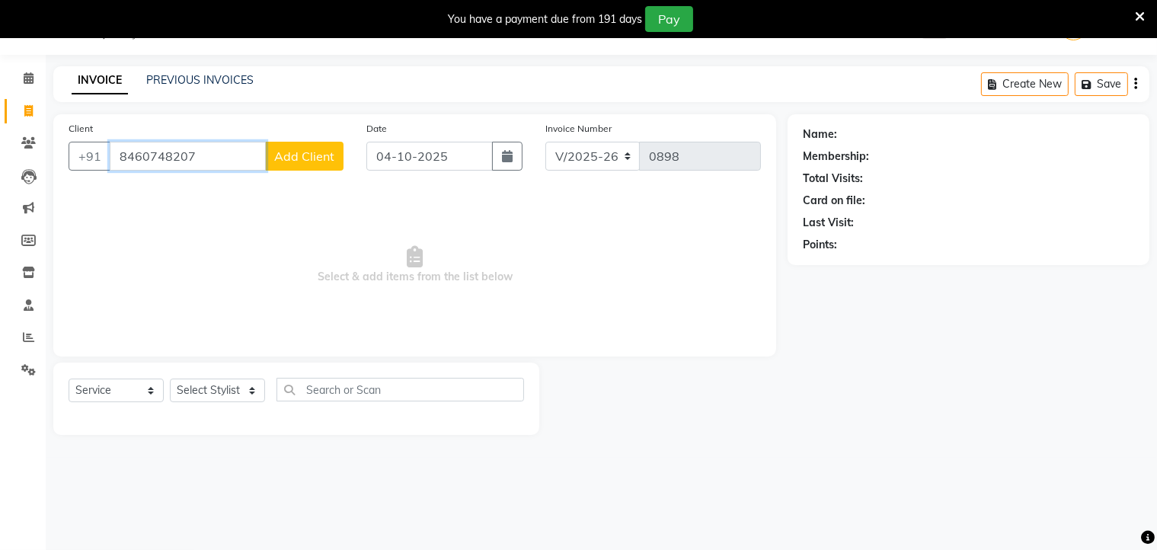
type input "8460748207"
click at [316, 152] on span "Add Client" at bounding box center [304, 156] width 60 height 15
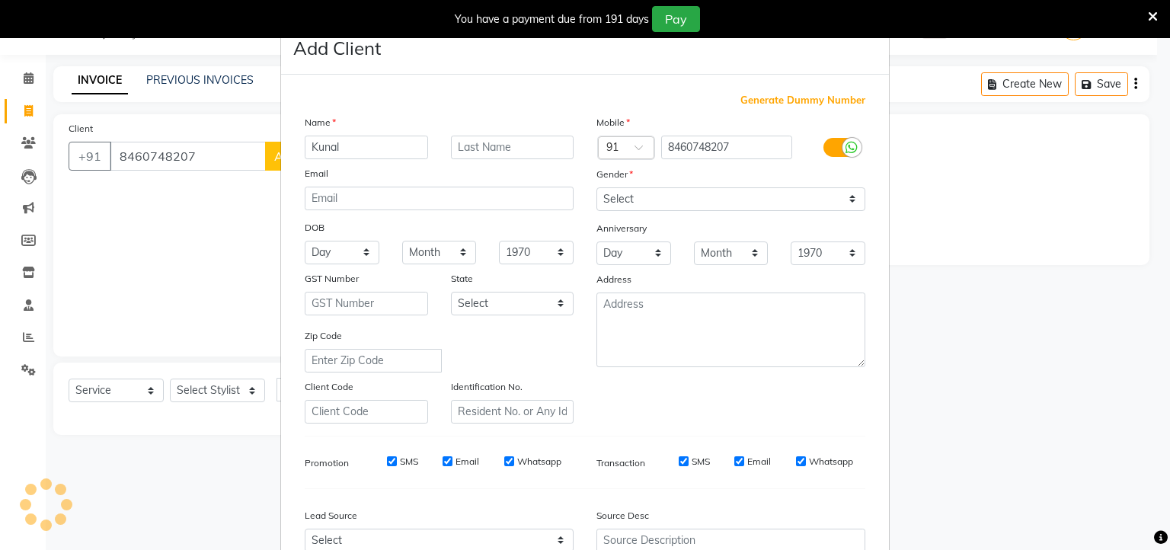
type input "Kunal"
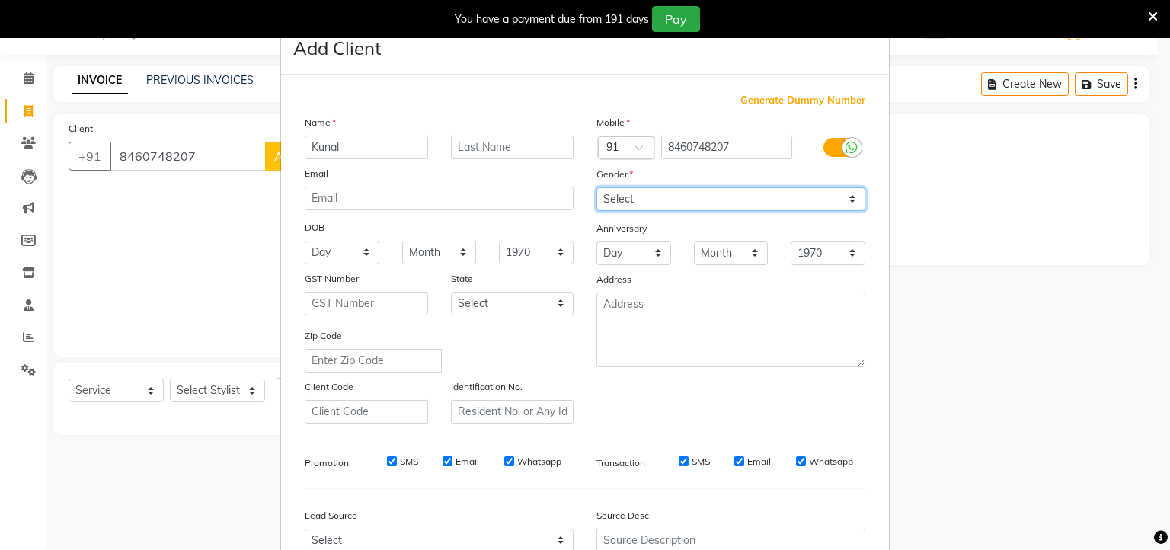
click at [615, 197] on select "Select [DEMOGRAPHIC_DATA] [DEMOGRAPHIC_DATA] Other Prefer Not To Say" at bounding box center [730, 199] width 269 height 24
select select "[DEMOGRAPHIC_DATA]"
click at [596, 188] on select "Select [DEMOGRAPHIC_DATA] [DEMOGRAPHIC_DATA] Other Prefer Not To Say" at bounding box center [730, 199] width 269 height 24
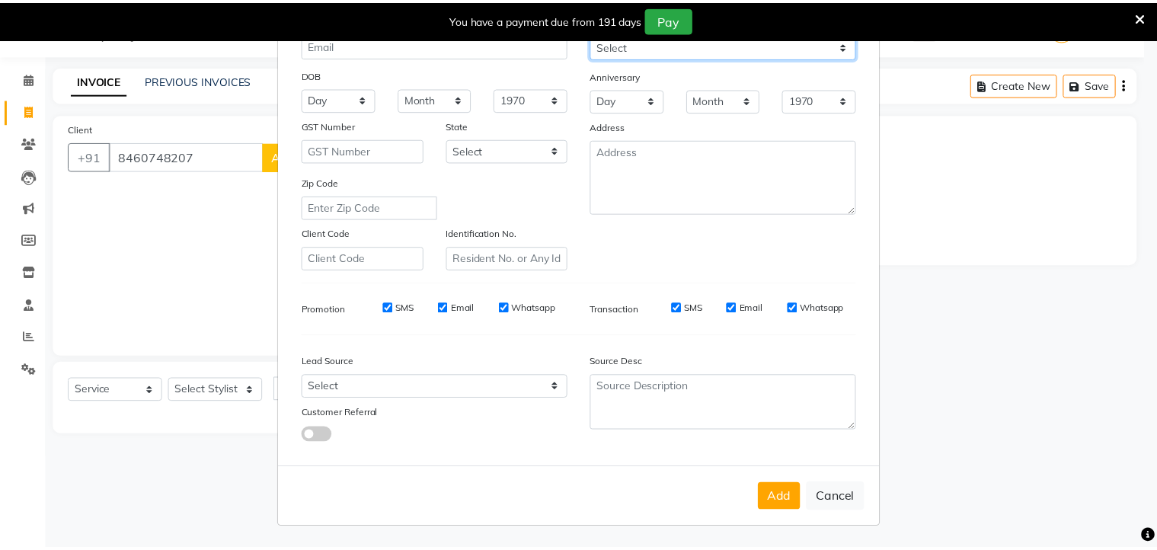
scroll to position [161, 0]
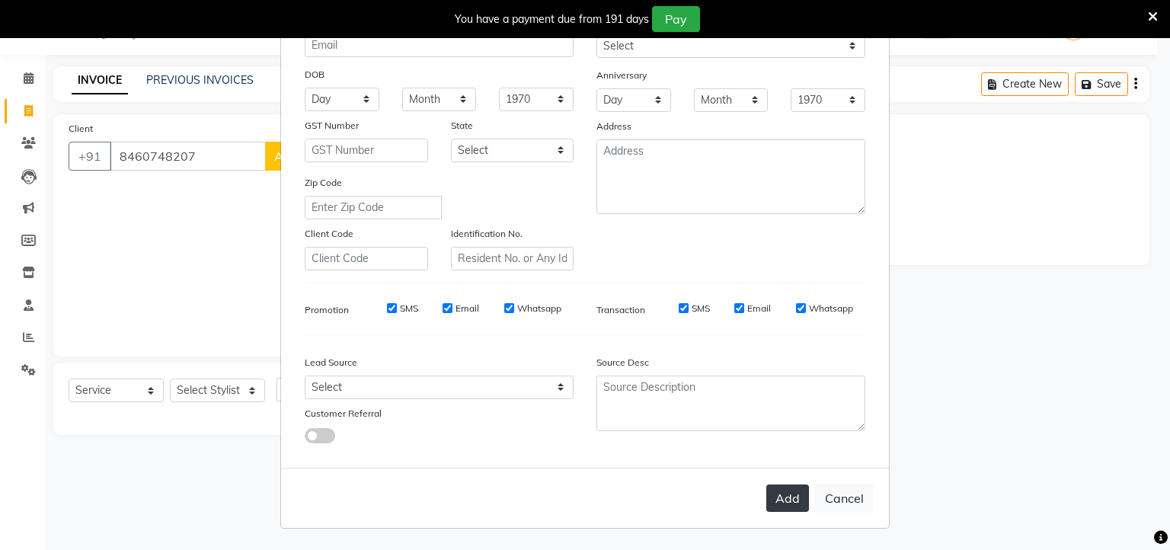
click at [780, 494] on button "Add" at bounding box center [787, 497] width 43 height 27
select select
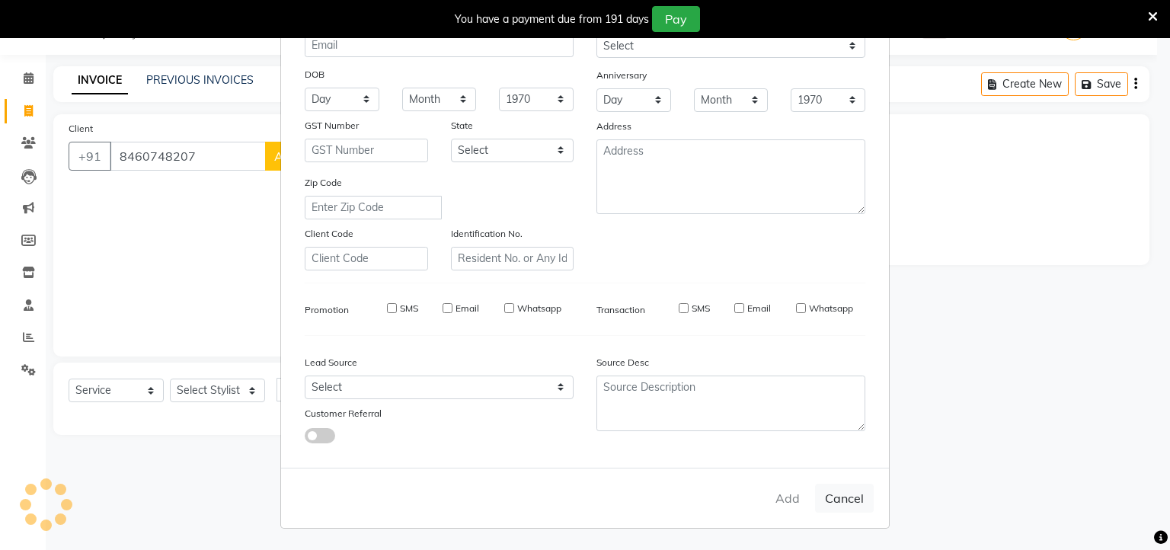
select select
checkbox input "false"
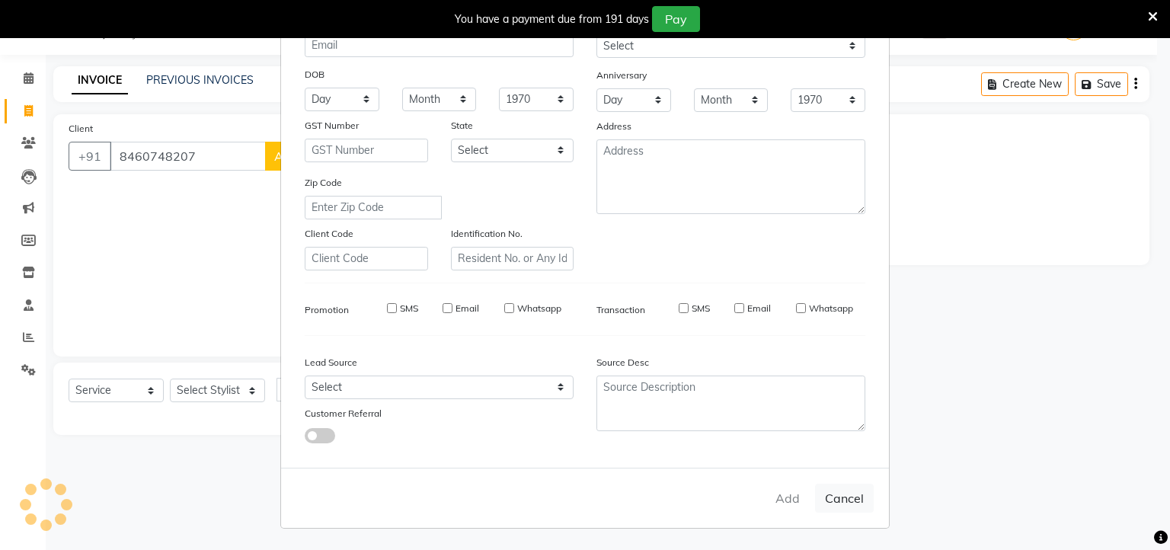
checkbox input "false"
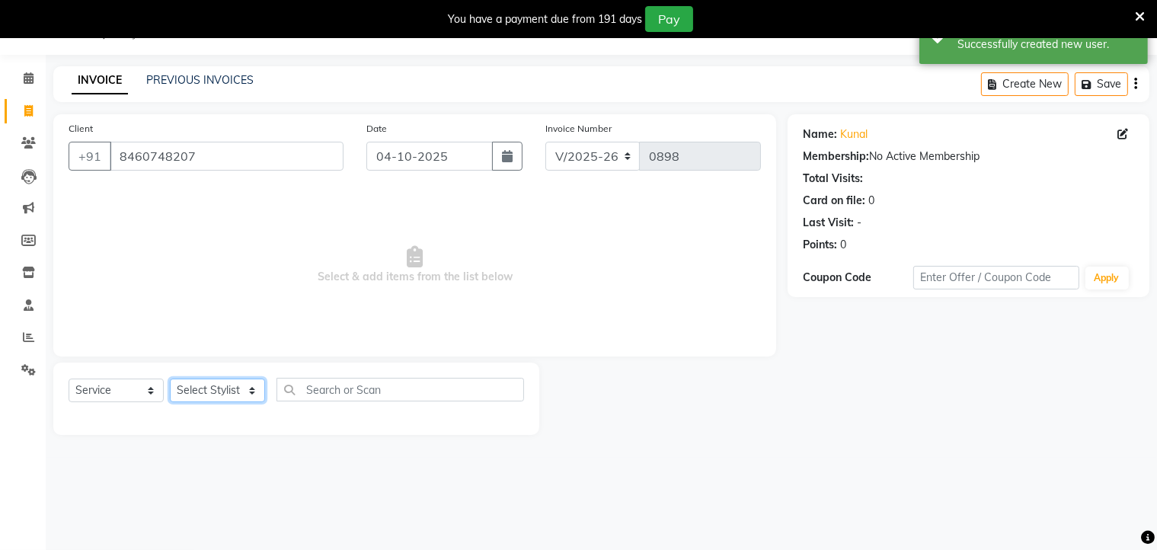
click at [244, 398] on select "Select Stylist Aditya [PERSON_NAME] [PERSON_NAME] Priyanka Saurabh Yash" at bounding box center [217, 391] width 95 height 24
select select "36302"
click at [170, 379] on select "Select Stylist Aditya [PERSON_NAME] [PERSON_NAME] Priyanka Saurabh Yash" at bounding box center [217, 391] width 95 height 24
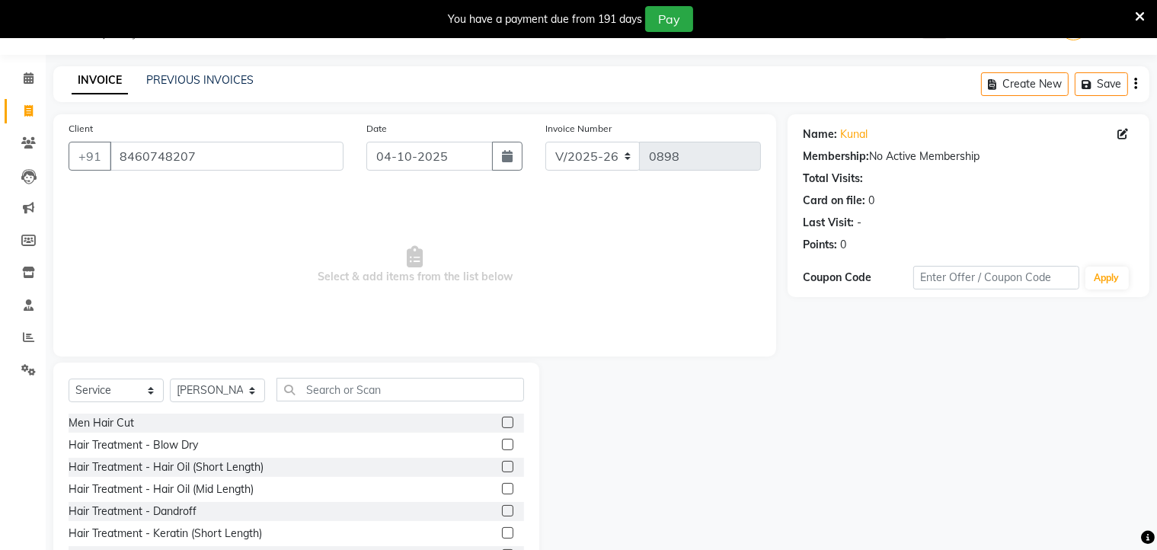
click at [502, 419] on label at bounding box center [507, 422] width 11 height 11
click at [502, 419] on input "checkbox" at bounding box center [507, 423] width 10 height 10
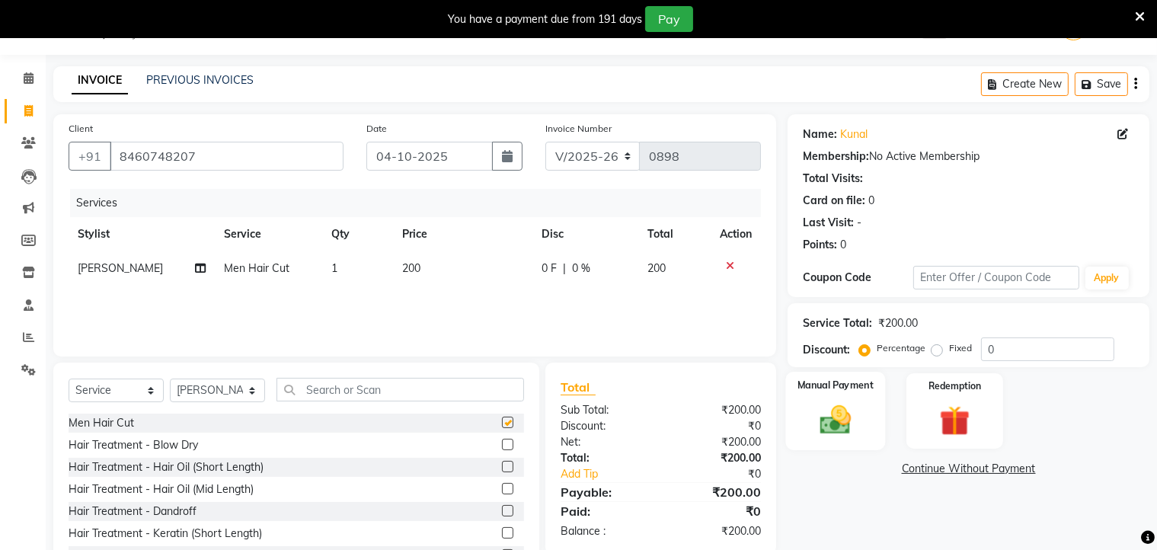
checkbox input "false"
click at [854, 404] on img at bounding box center [835, 420] width 51 height 37
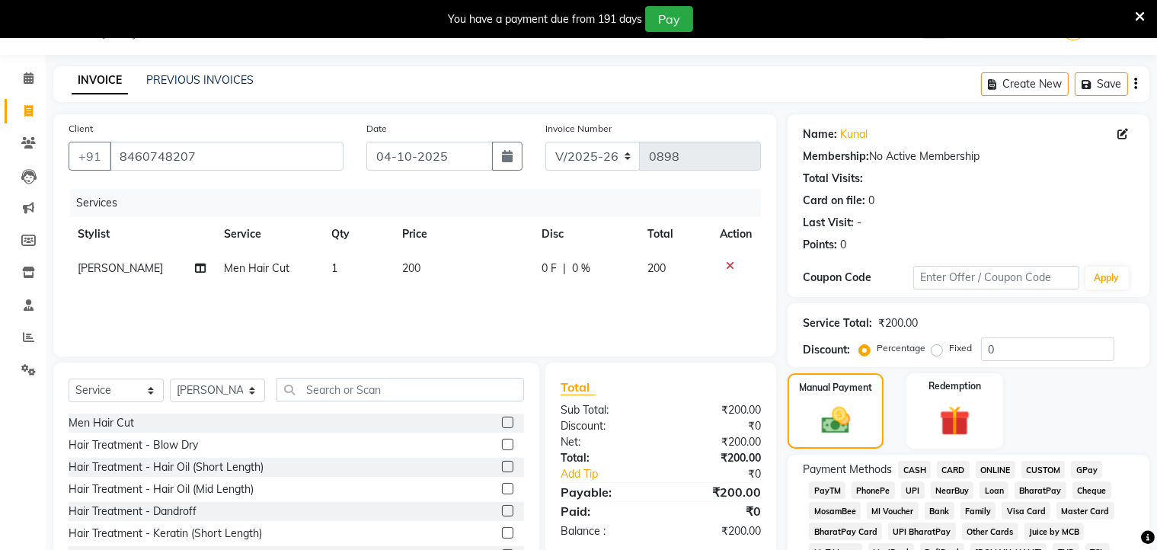
click at [987, 467] on span "ONLINE" at bounding box center [996, 470] width 40 height 18
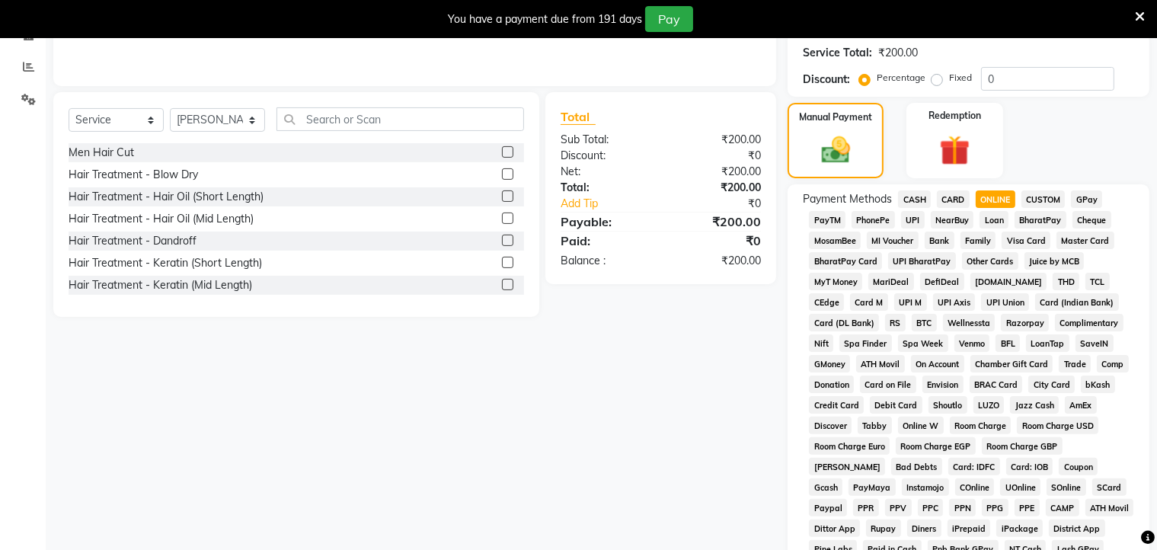
scroll to position [573, 0]
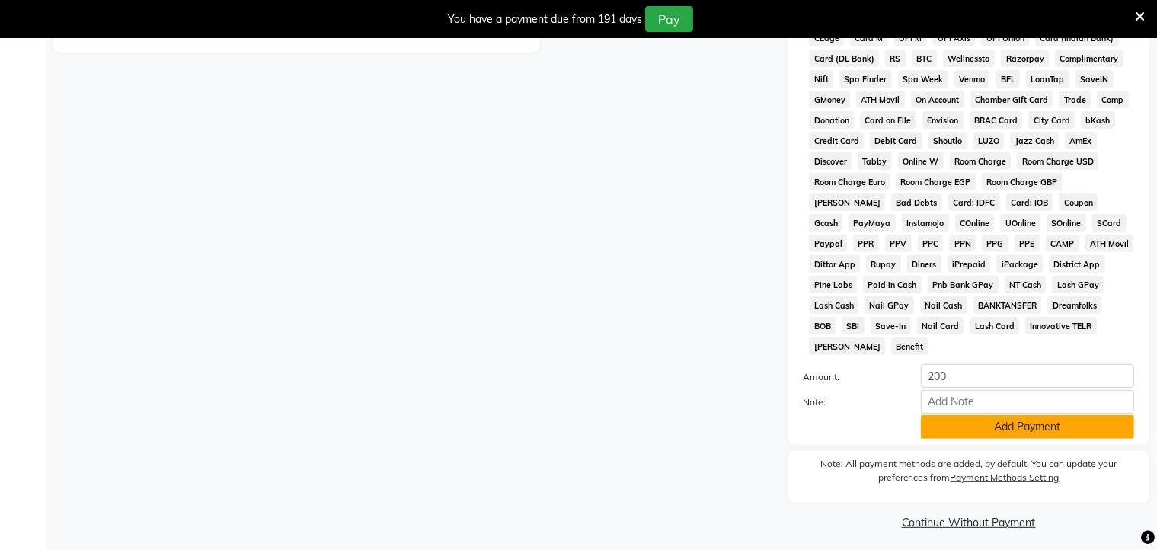
click at [985, 424] on button "Add Payment" at bounding box center [1027, 427] width 213 height 24
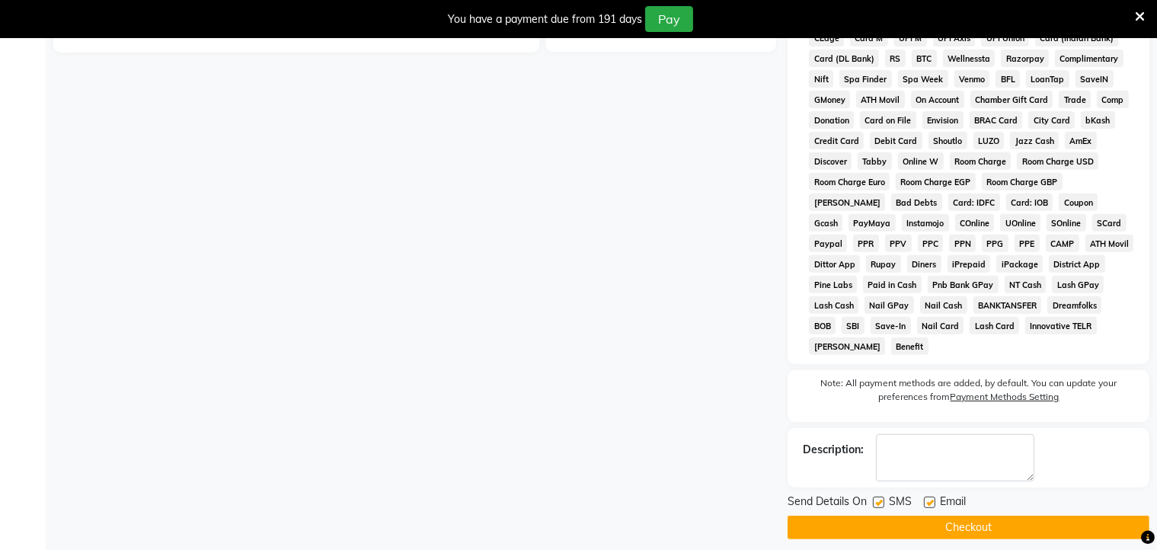
click at [980, 519] on button "Checkout" at bounding box center [968, 528] width 362 height 24
